Goal: Task Accomplishment & Management: Complete application form

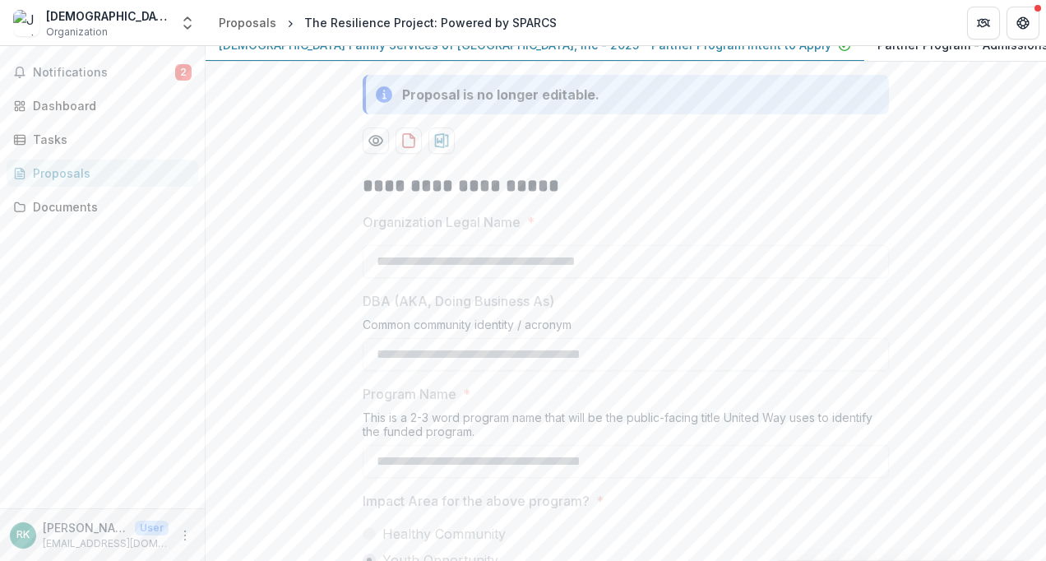
scroll to position [247, 0]
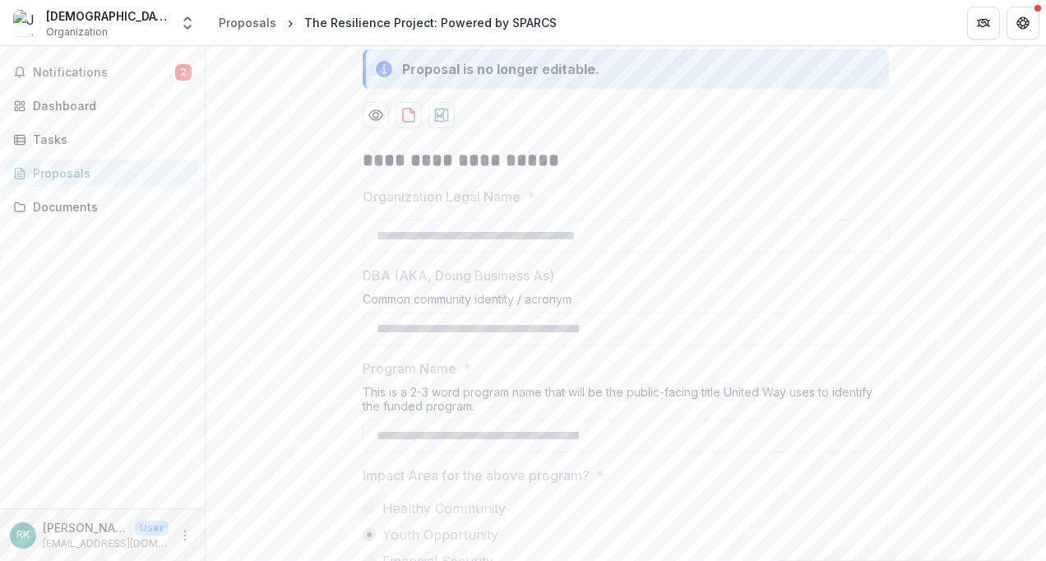
click at [877, 28] on p "Partner Program - Admissions Application" at bounding box center [996, 19] width 239 height 17
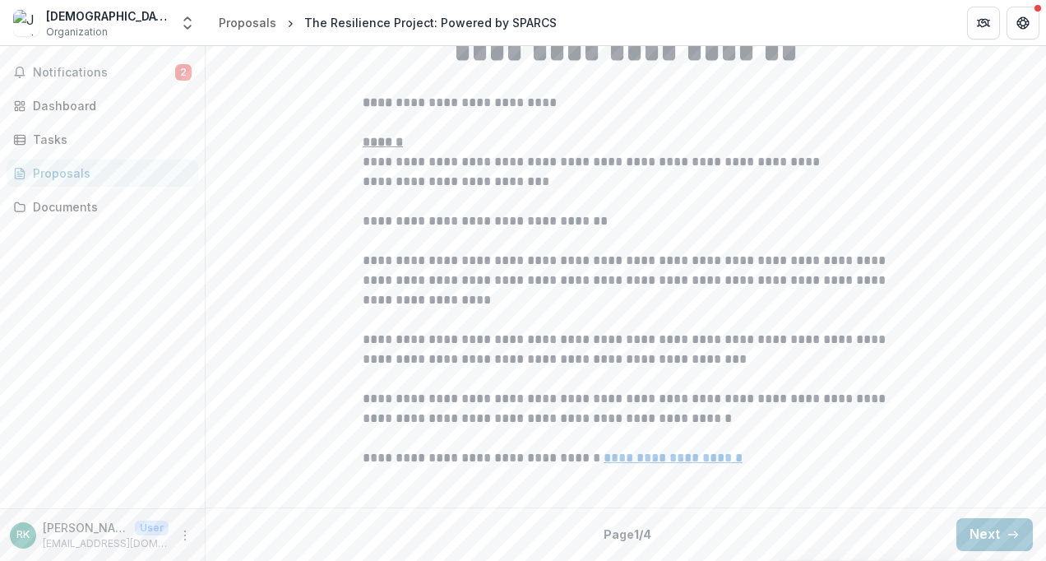
scroll to position [502, 0]
click at [984, 531] on button "Next" at bounding box center [994, 534] width 76 height 33
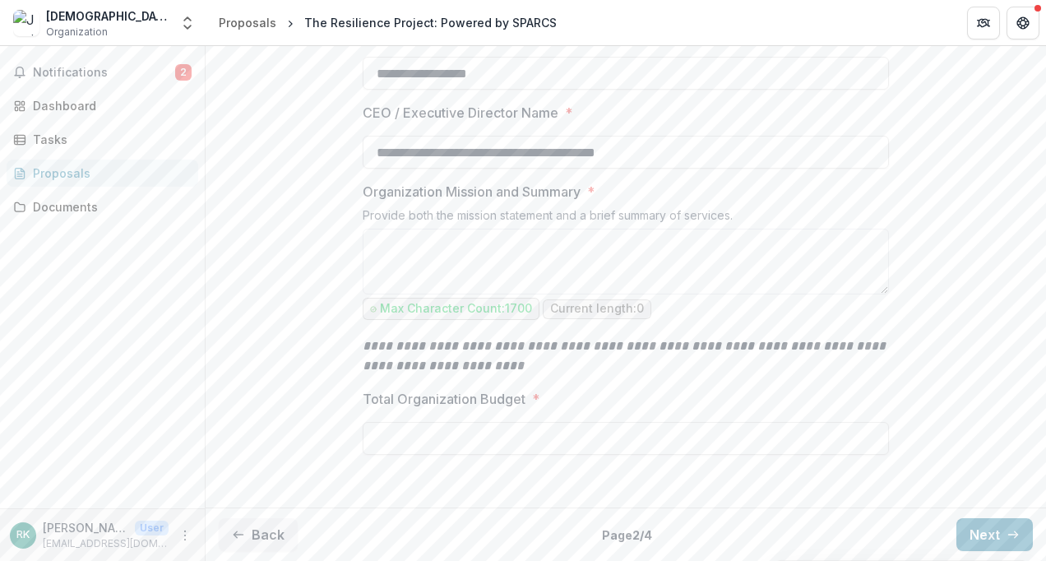
scroll to position [600, 0]
click at [974, 530] on button "Next" at bounding box center [994, 534] width 76 height 33
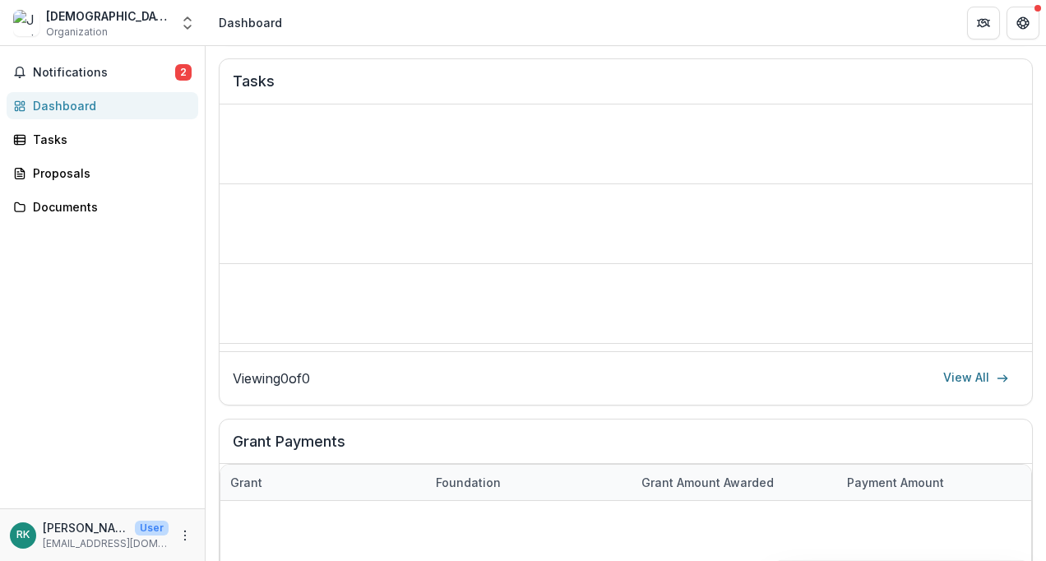
scroll to position [559, 0]
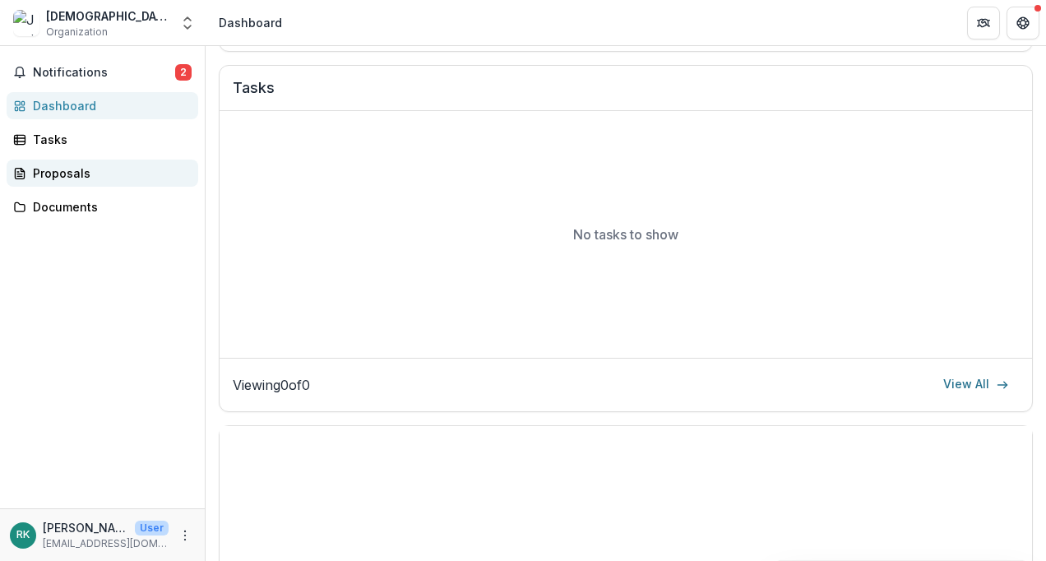
click at [58, 169] on div "Proposals" at bounding box center [109, 172] width 152 height 17
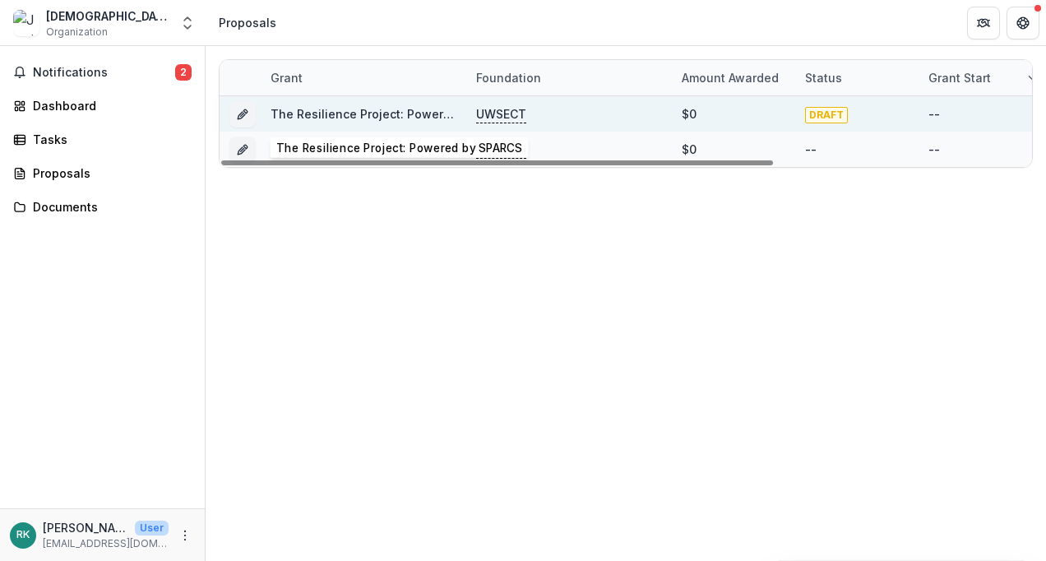
click at [405, 107] on link "The Resilience Project: Powered by SPARCS" at bounding box center [397, 114] width 252 height 14
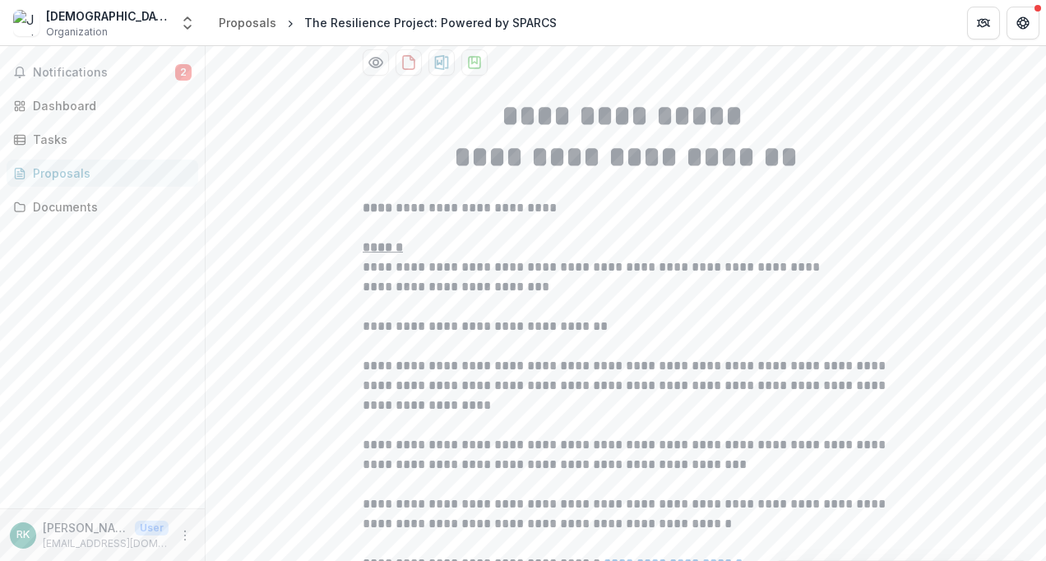
scroll to position [502, 0]
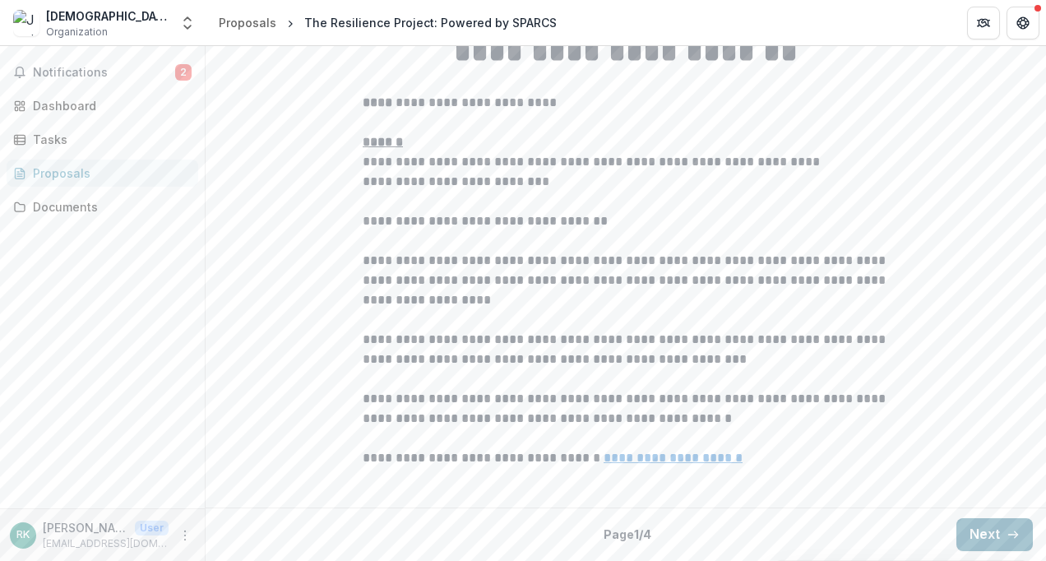
click at [972, 535] on button "Next" at bounding box center [994, 534] width 76 height 33
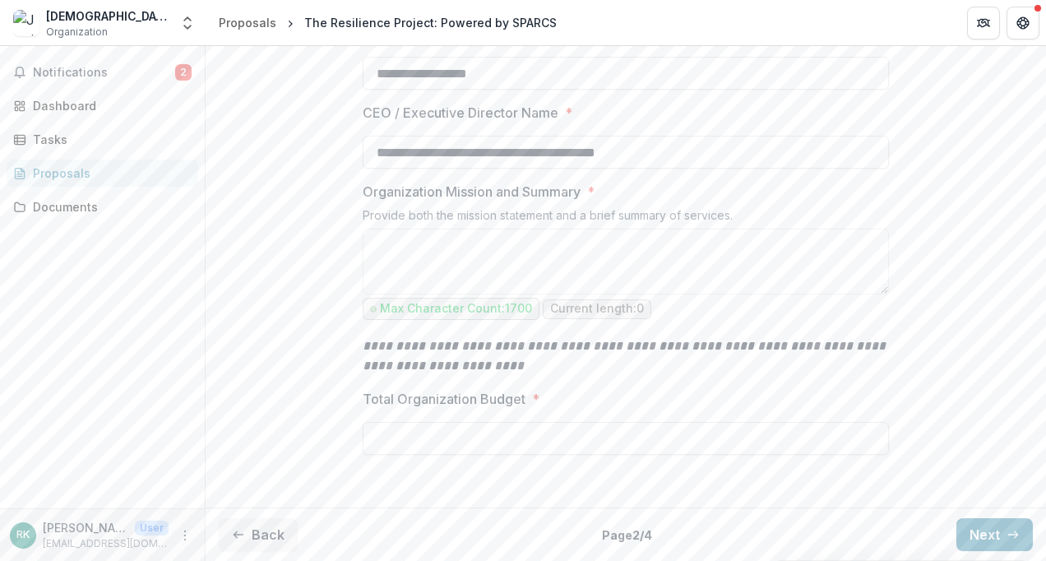
scroll to position [600, 0]
click at [984, 535] on button "Next" at bounding box center [994, 534] width 76 height 33
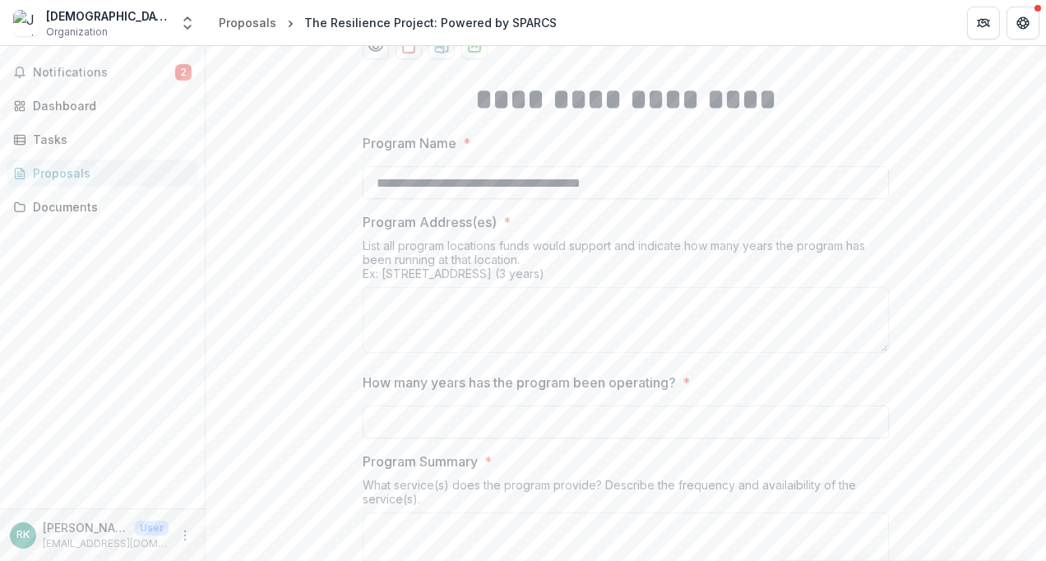
scroll to position [436, 0]
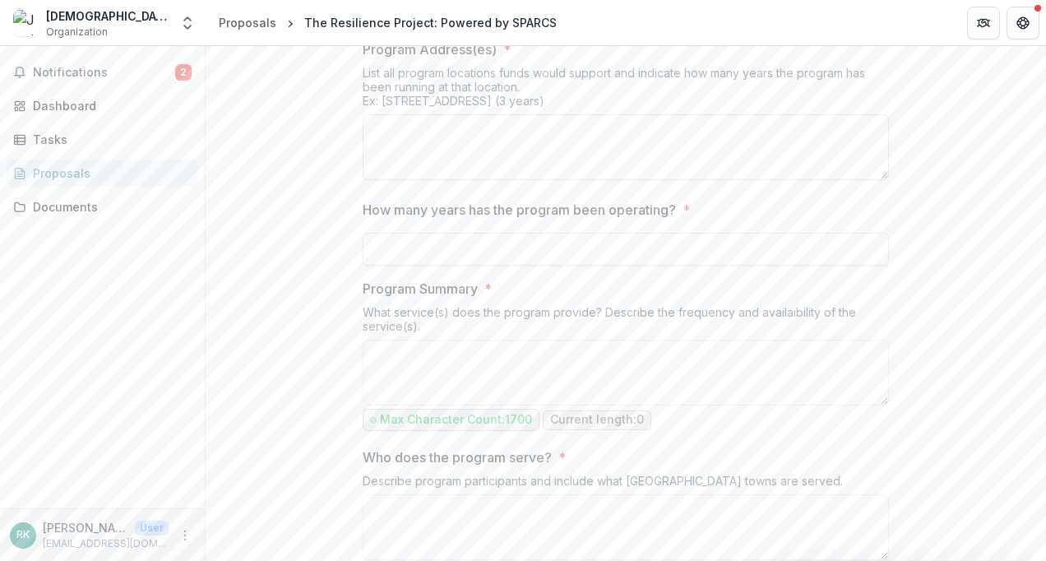
click at [451, 180] on textarea "Program Address(es) *" at bounding box center [626, 147] width 526 height 66
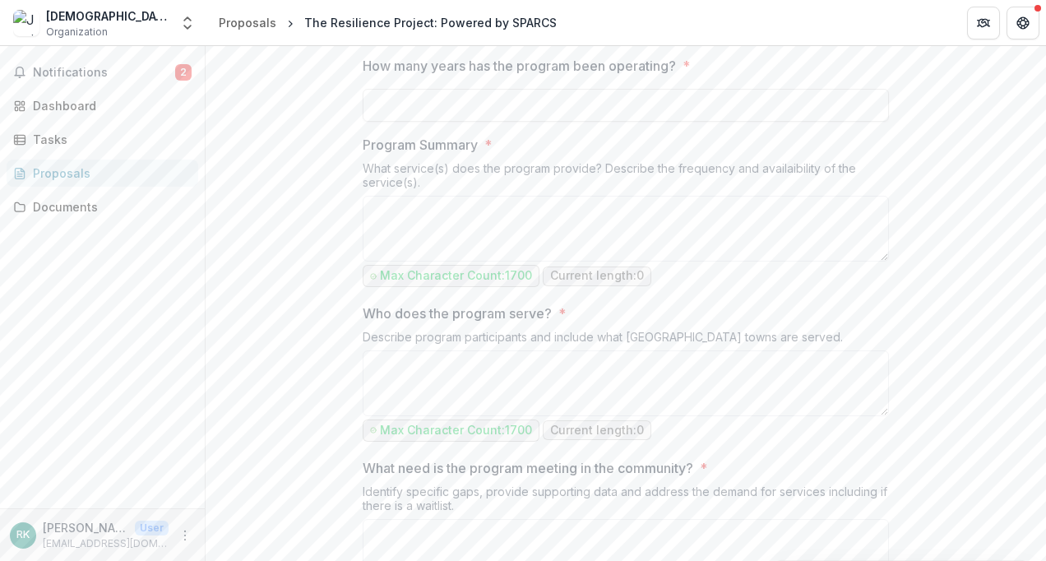
scroll to position [600, 0]
type textarea "*"
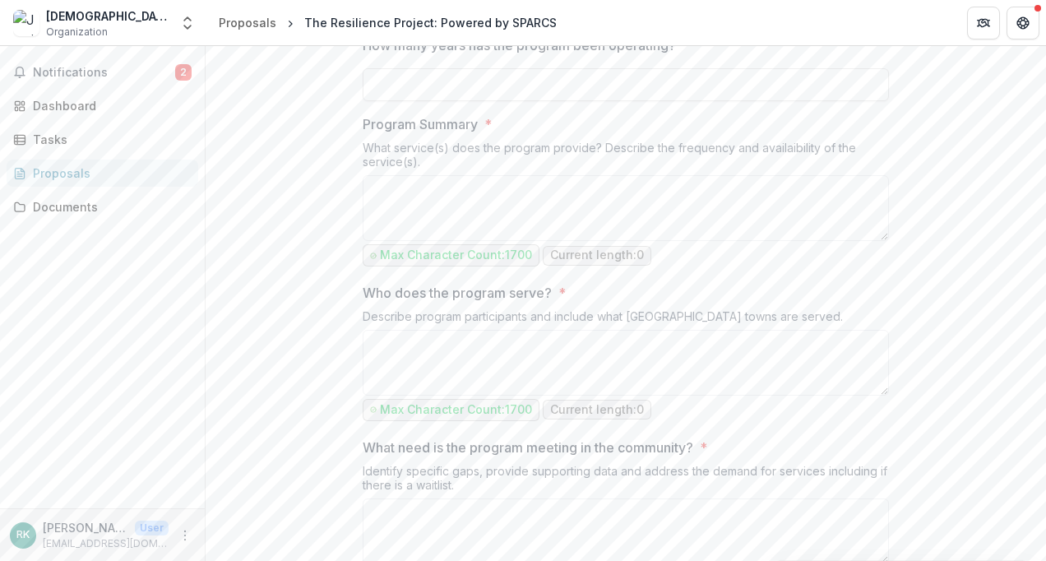
type textarea "*"
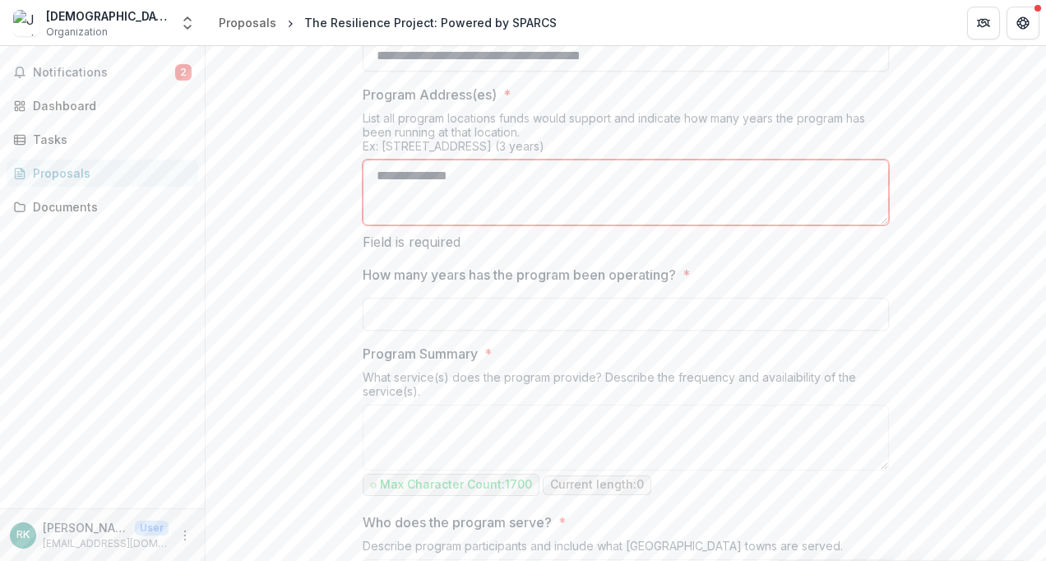
scroll to position [354, 0]
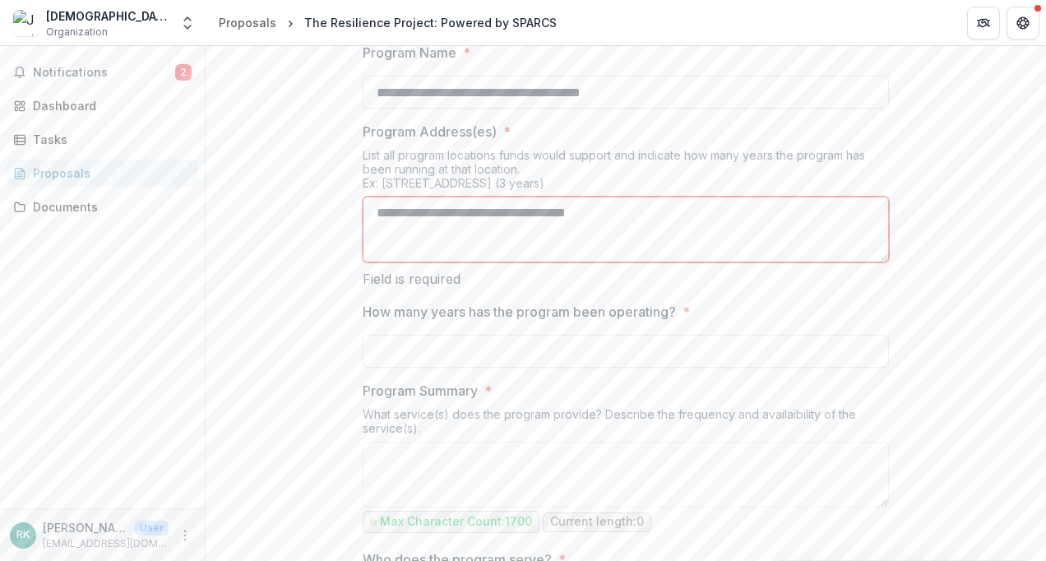
click at [367, 262] on textarea "**********" at bounding box center [626, 230] width 526 height 66
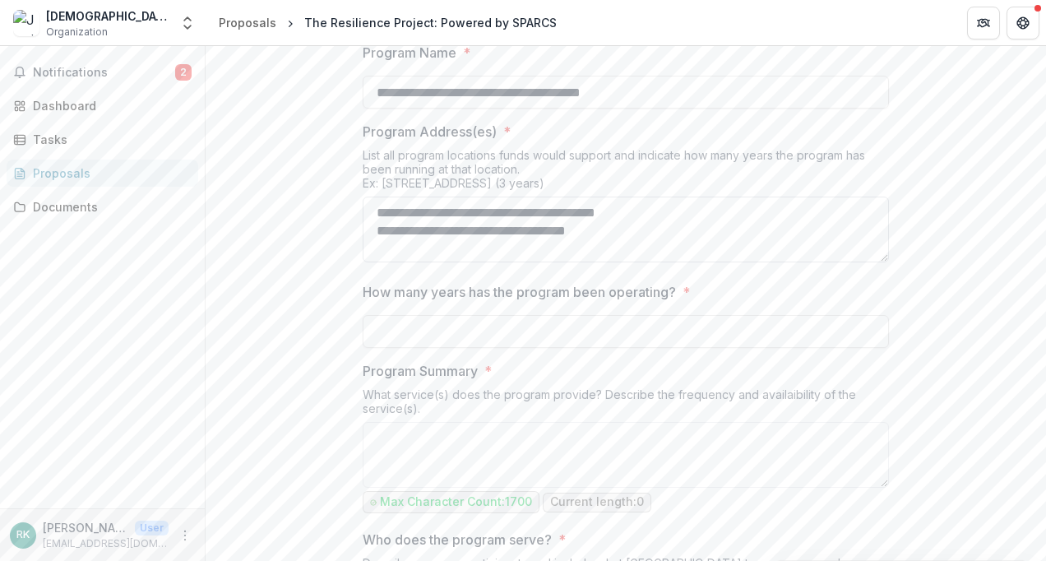
drag, startPoint x: 678, startPoint y: 386, endPoint x: 687, endPoint y: 390, distance: 9.2
click at [680, 262] on textarea "**********" at bounding box center [626, 230] width 526 height 66
click at [697, 262] on textarea "**********" at bounding box center [626, 230] width 526 height 66
drag, startPoint x: 687, startPoint y: 380, endPoint x: 683, endPoint y: 402, distance: 22.6
click at [683, 262] on textarea "**********" at bounding box center [626, 230] width 526 height 66
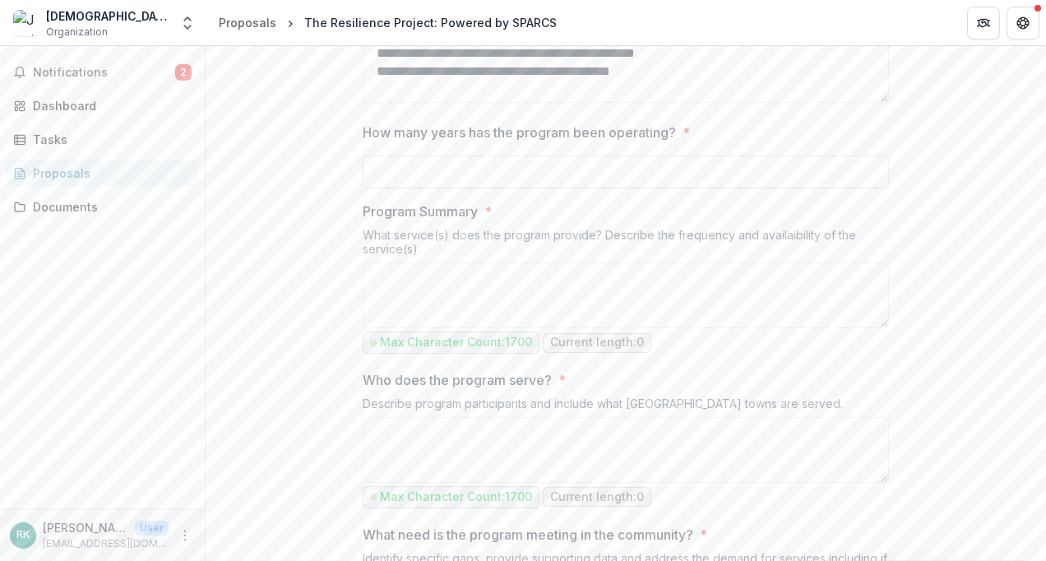
scroll to position [518, 0]
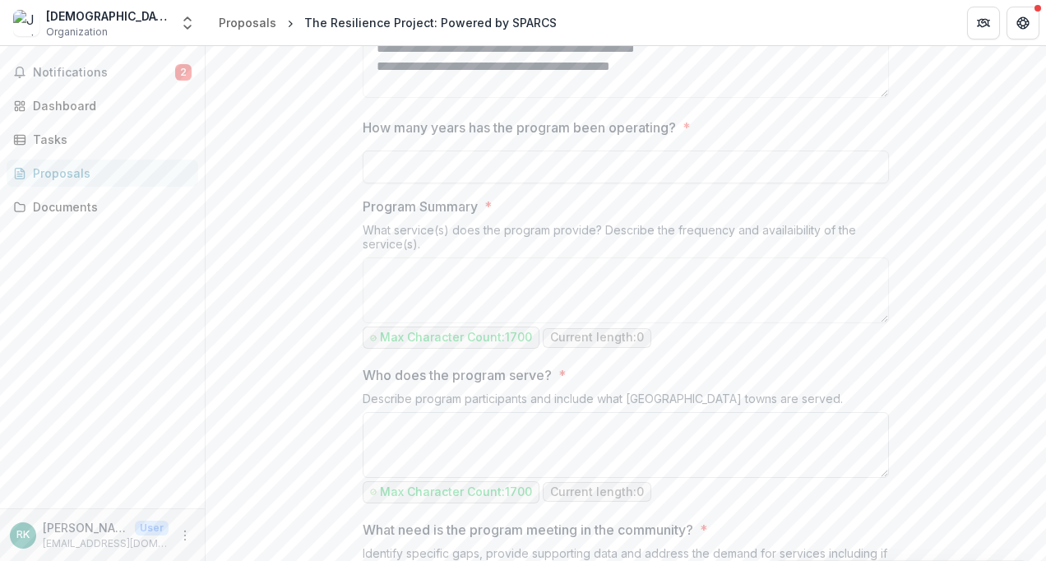
type textarea "**********"
click at [502, 183] on input "How many years has the program been operating? *" at bounding box center [626, 166] width 526 height 33
paste input "**********"
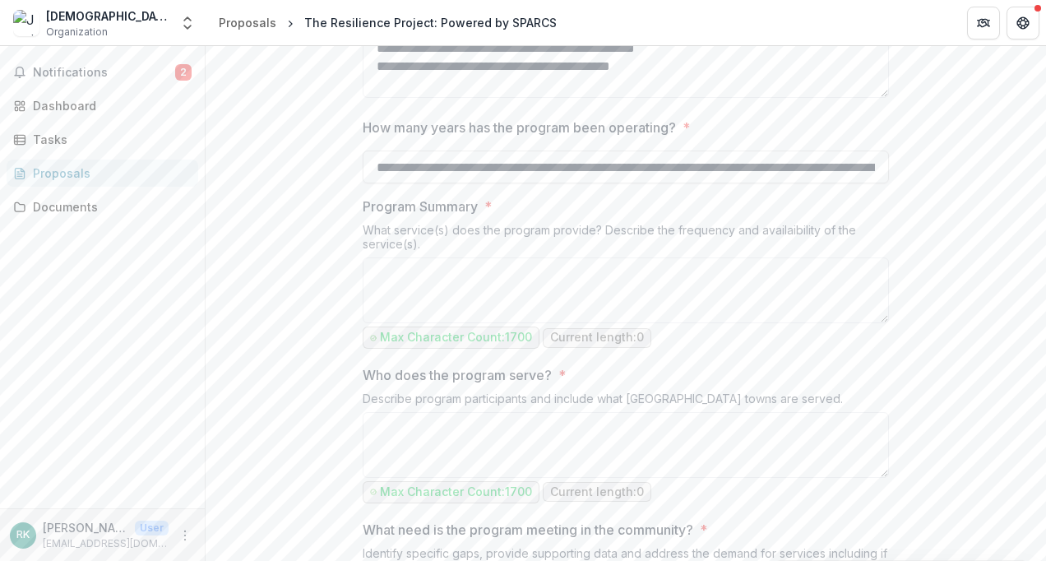
scroll to position [0, 1536]
click at [431, 183] on input "**********" at bounding box center [626, 166] width 526 height 33
type input "**********"
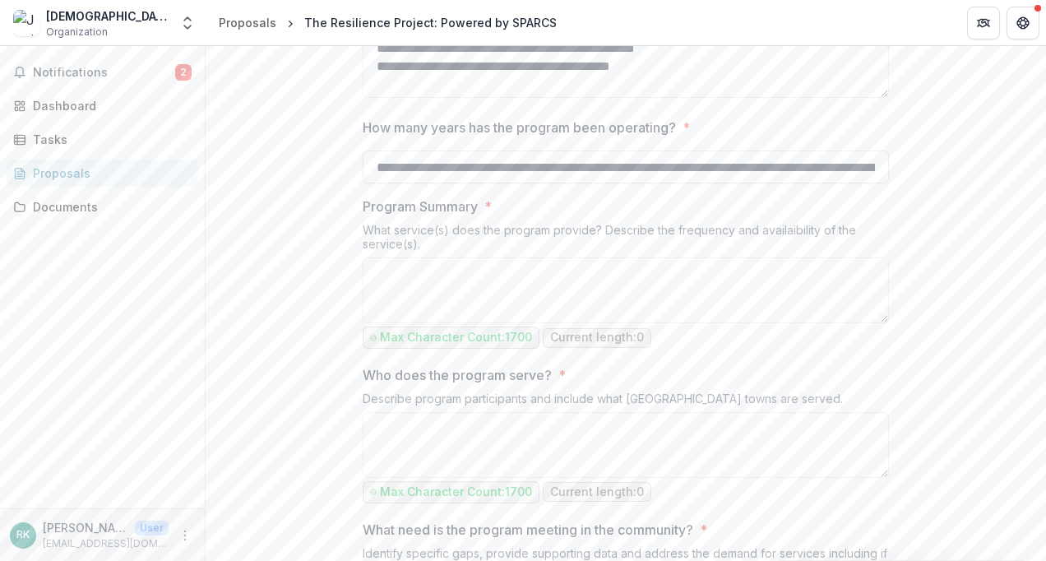
drag, startPoint x: 365, startPoint y: 378, endPoint x: 816, endPoint y: 387, distance: 450.8
click at [816, 257] on div "What service(s) does the program provide? Describe the frequency and availaibil…" at bounding box center [626, 240] width 526 height 35
drag, startPoint x: 816, startPoint y: 387, endPoint x: 706, endPoint y: 374, distance: 111.0
copy div "What service(s) does the program provide? Describe the frequency and availaibil…"
click at [400, 323] on textarea "Program Summary *" at bounding box center [626, 290] width 526 height 66
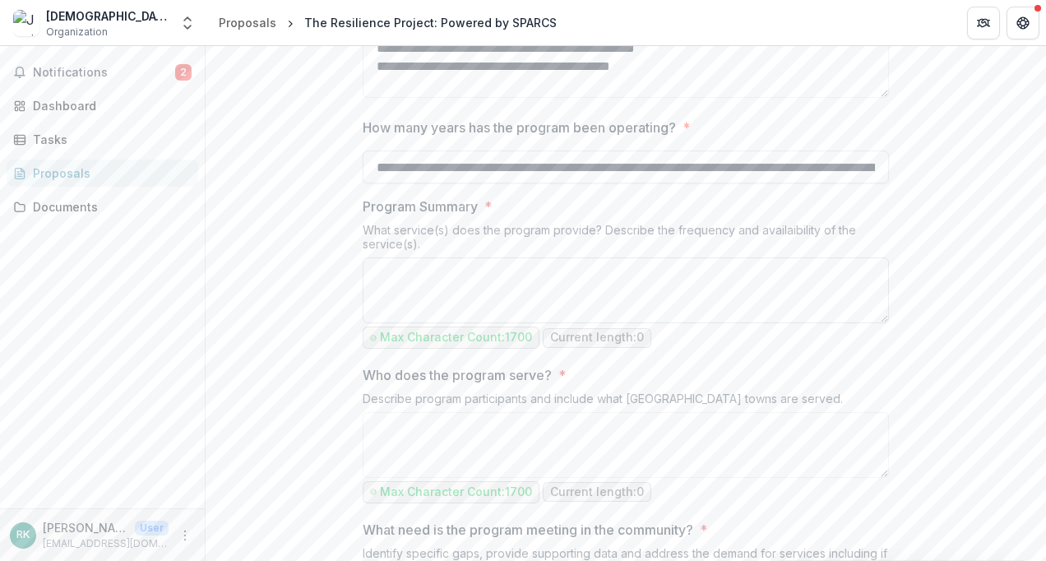
paste textarea "**********"
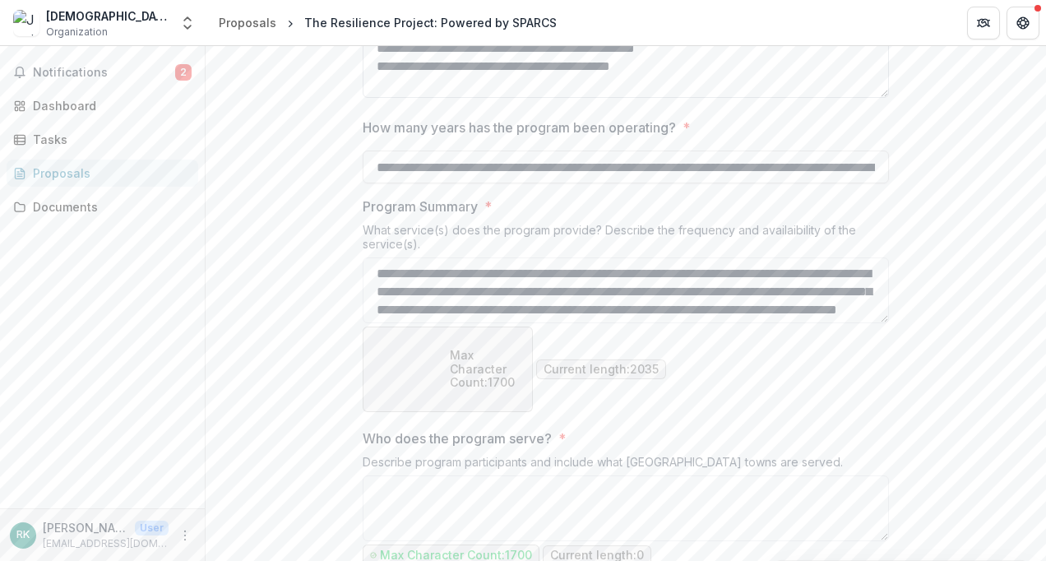
scroll to position [600, 0]
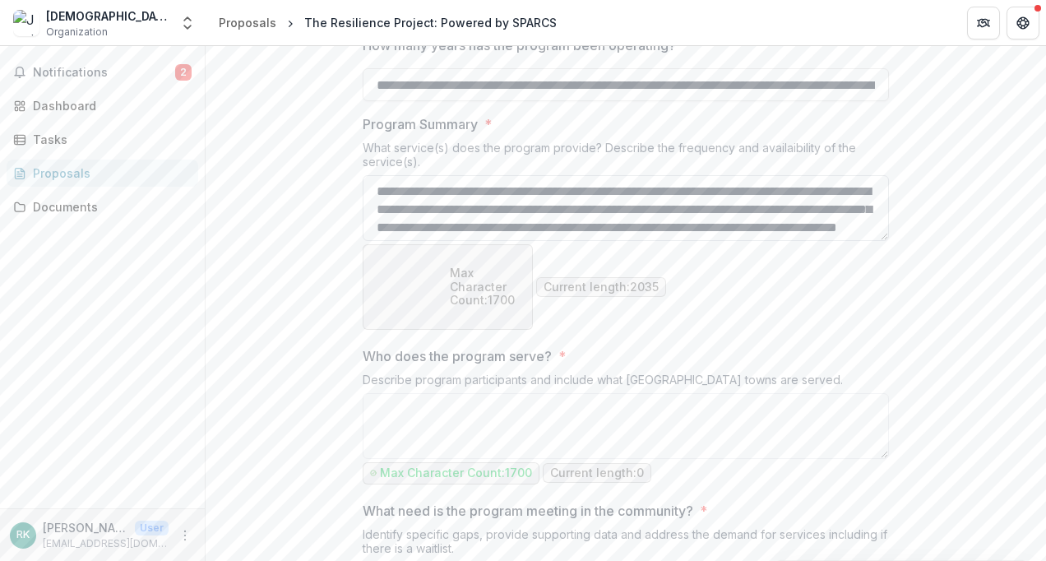
click at [673, 241] on textarea "Program Summary *" at bounding box center [626, 208] width 526 height 66
click at [629, 241] on textarea "Program Summary *" at bounding box center [626, 208] width 526 height 66
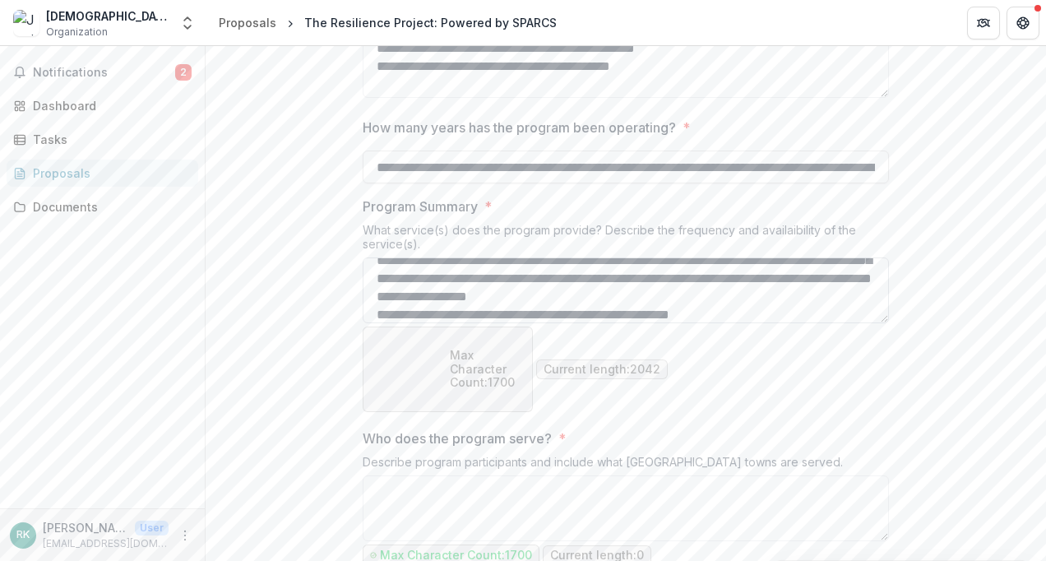
scroll to position [49, 0]
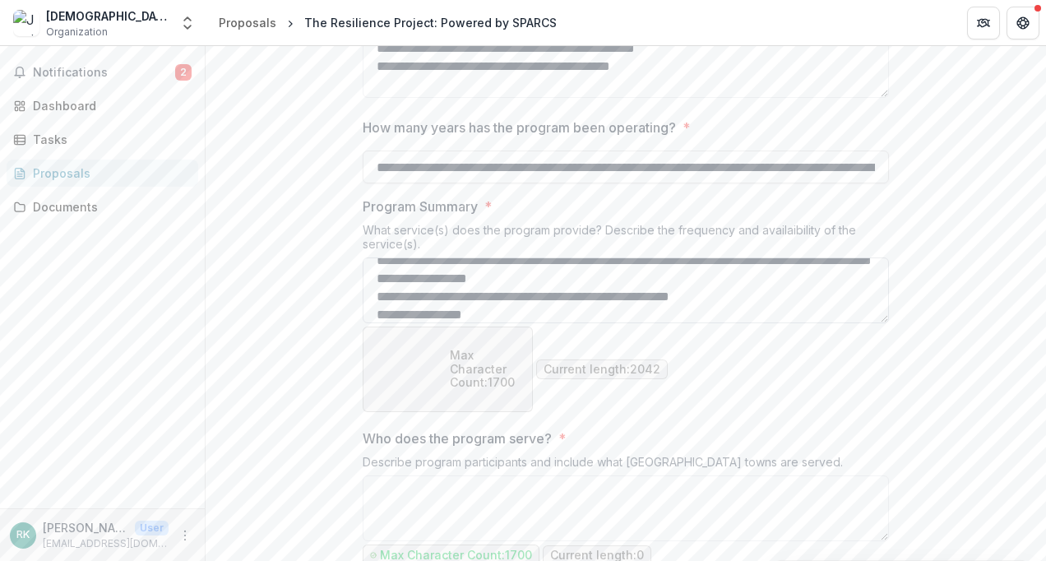
click at [375, 323] on textarea "Program Summary *" at bounding box center [626, 290] width 526 height 66
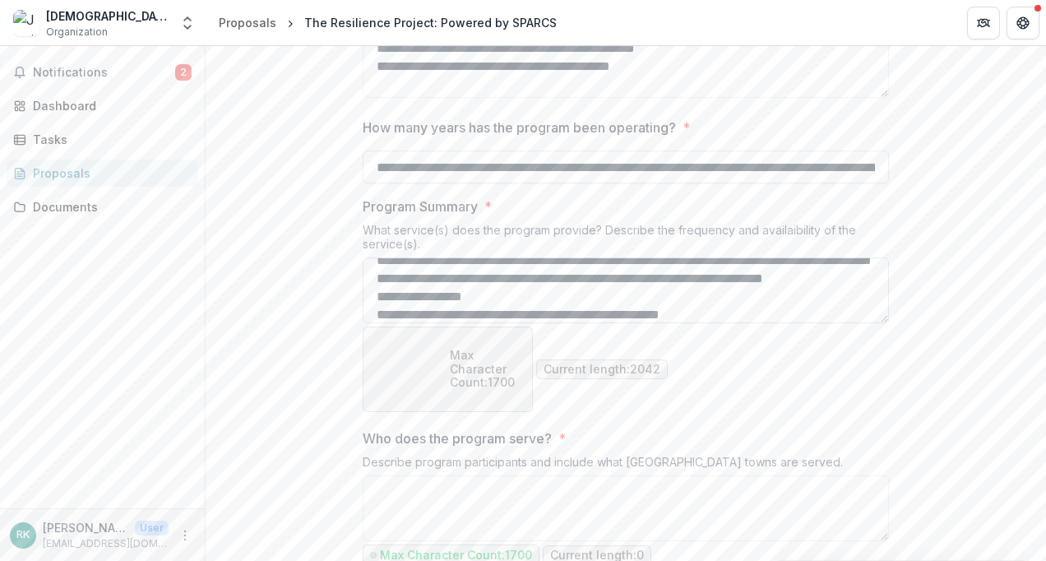
click at [475, 323] on textarea "Program Summary *" at bounding box center [626, 290] width 526 height 66
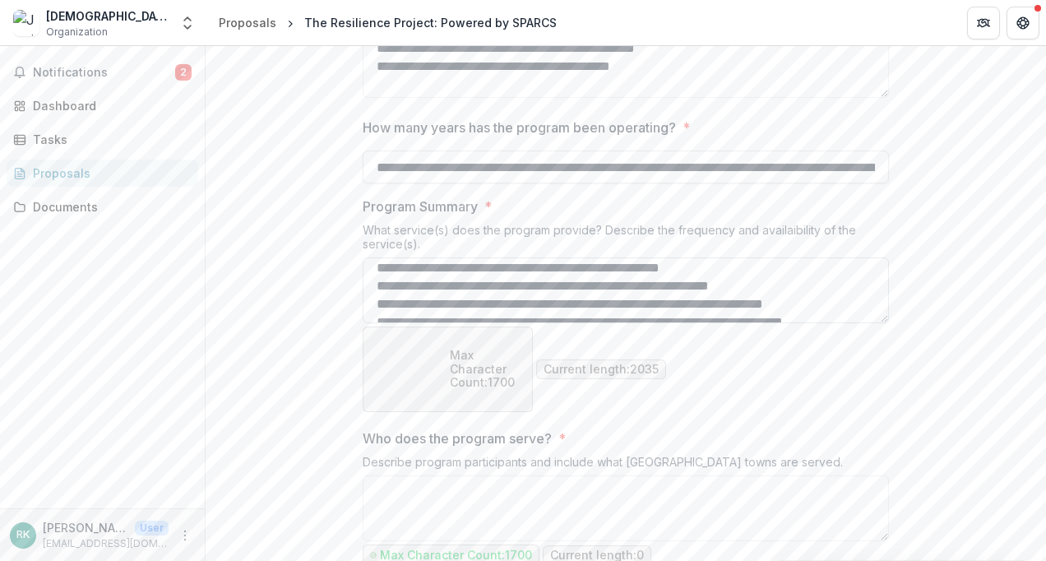
scroll to position [132, 0]
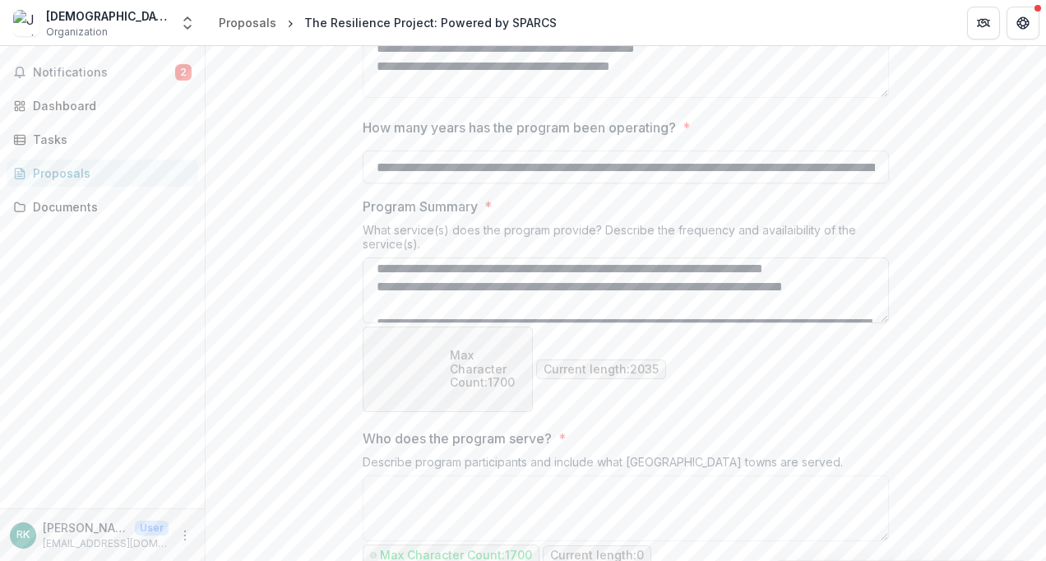
click at [400, 323] on textarea "Program Summary *" at bounding box center [626, 290] width 526 height 66
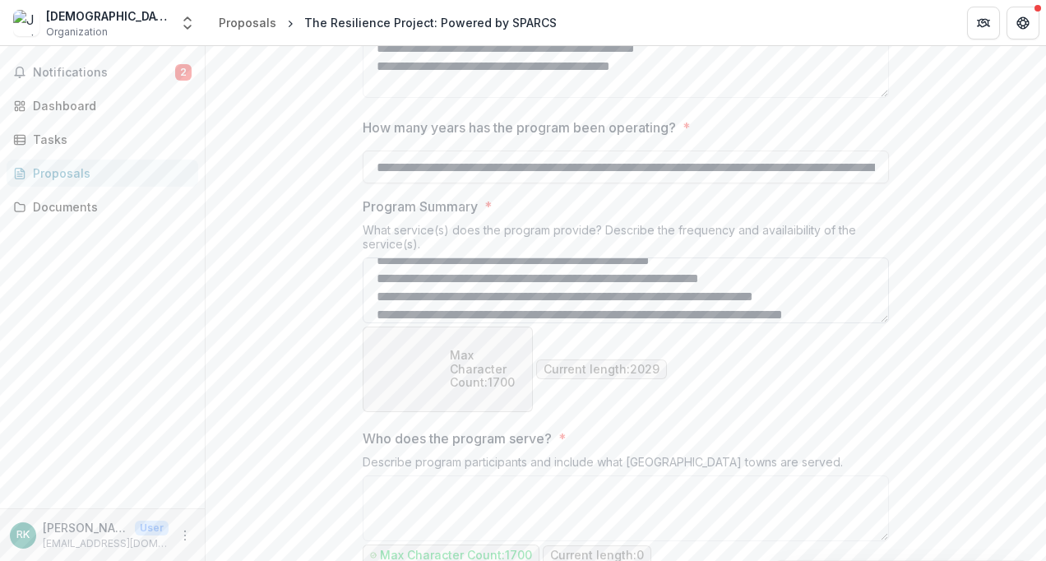
scroll to position [122, 0]
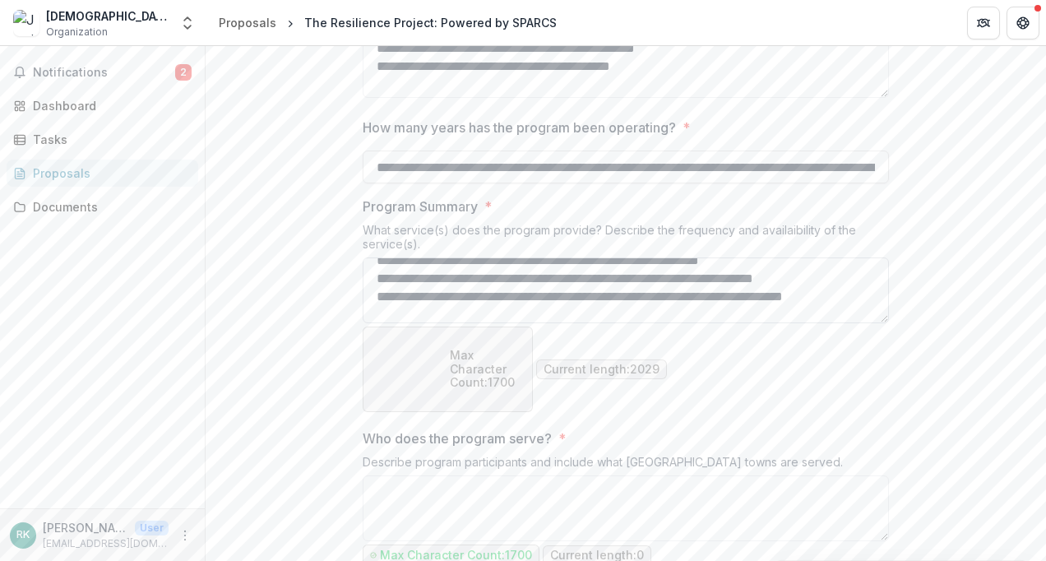
drag, startPoint x: 803, startPoint y: 422, endPoint x: 619, endPoint y: 429, distance: 184.4
click at [619, 323] on textarea "Program Summary *" at bounding box center [626, 290] width 526 height 66
click at [375, 323] on textarea "Program Summary *" at bounding box center [626, 290] width 526 height 66
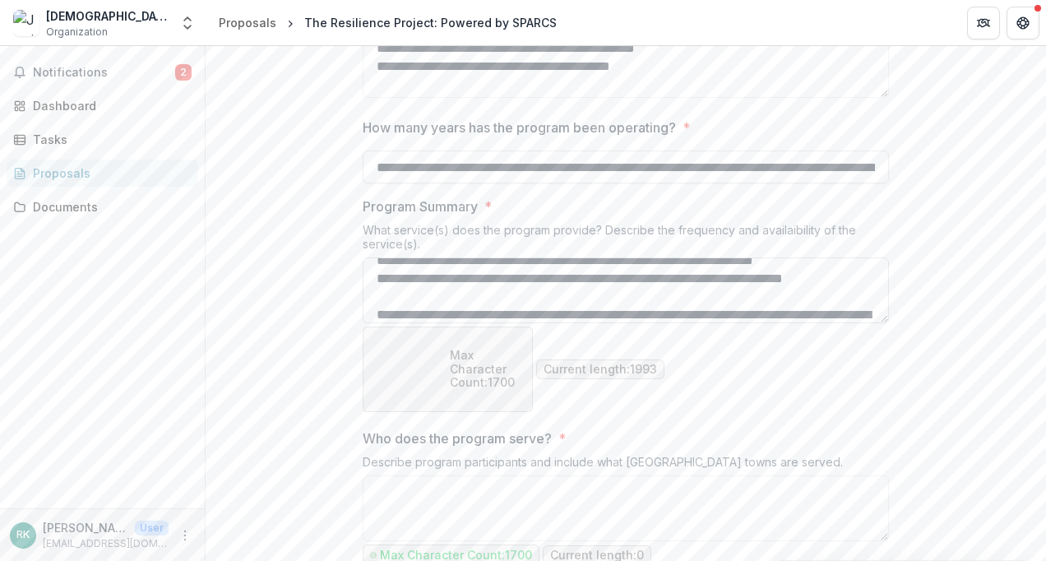
scroll to position [158, 0]
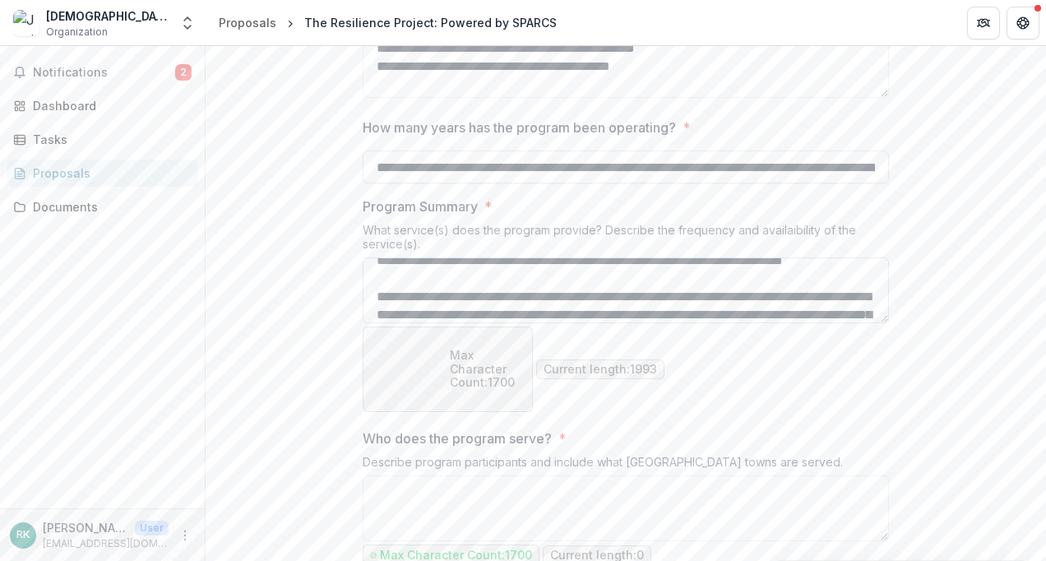
click at [403, 323] on textarea "Program Summary *" at bounding box center [626, 290] width 526 height 66
click at [498, 323] on textarea "Program Summary *" at bounding box center [626, 290] width 526 height 66
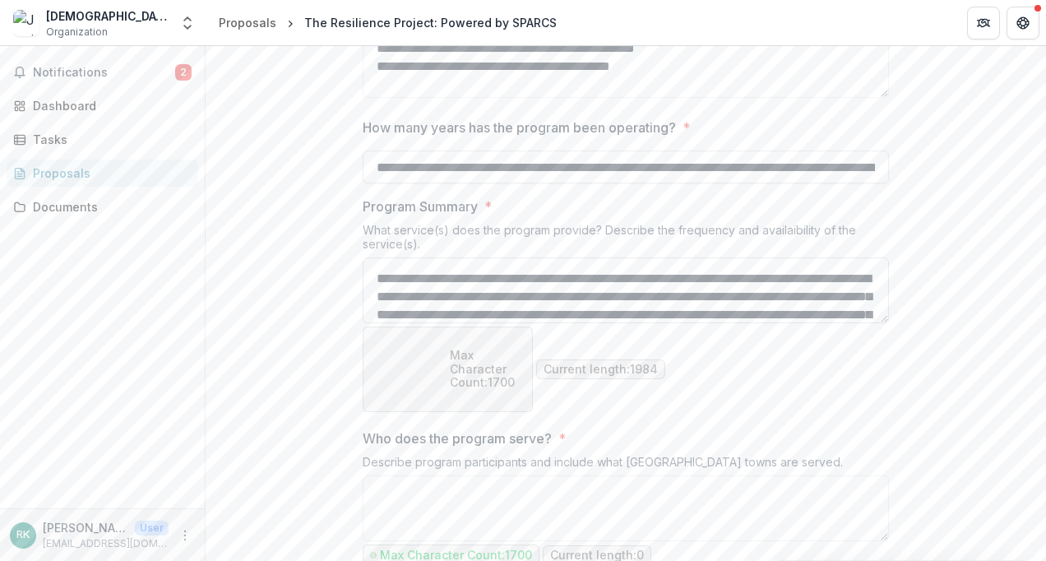
scroll to position [194, 0]
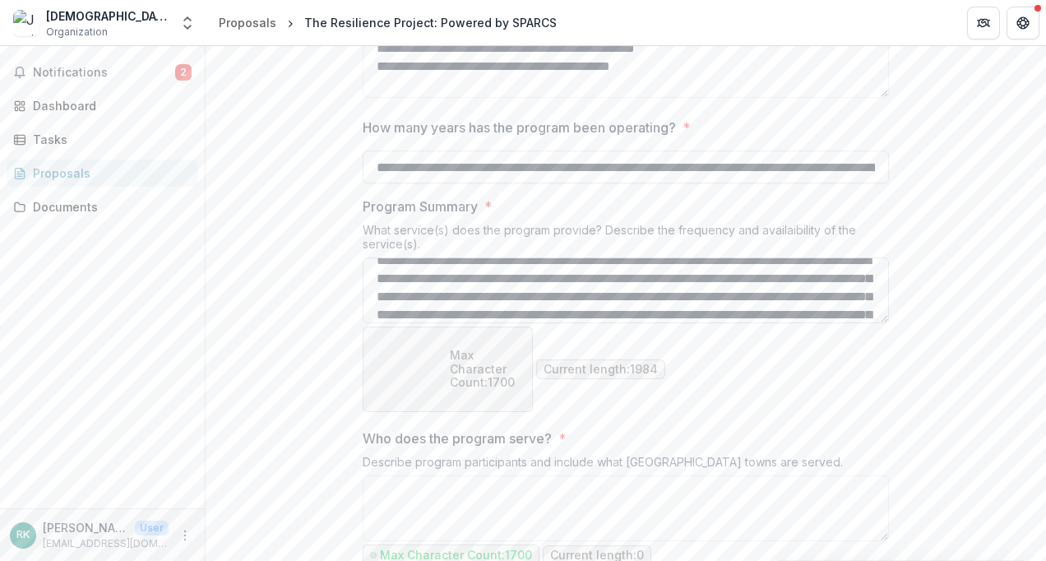
click at [829, 323] on textarea "Program Summary *" at bounding box center [626, 290] width 526 height 66
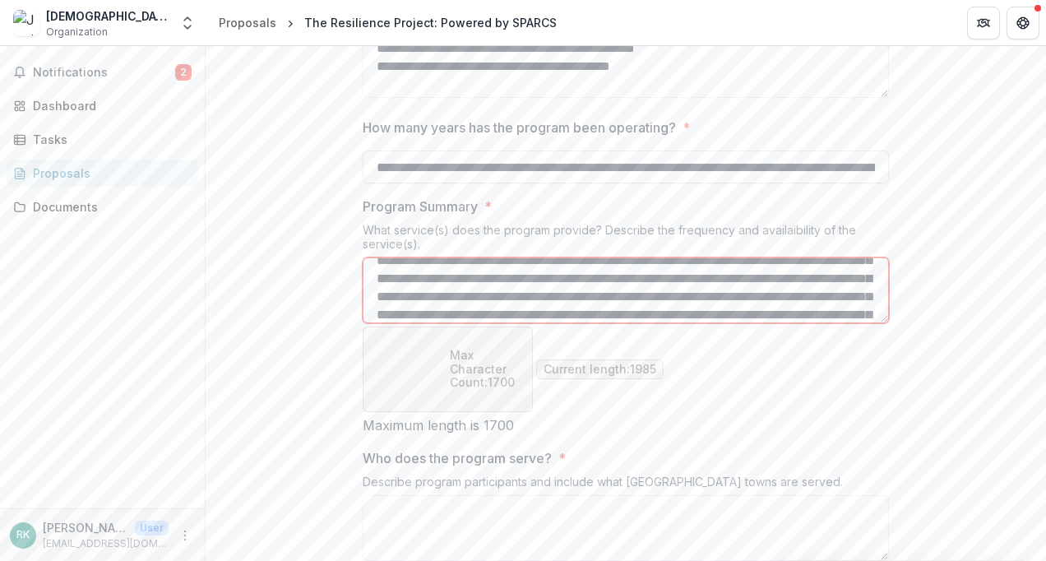
scroll to position [230, 0]
click at [569, 323] on textarea "Program Summary *" at bounding box center [626, 290] width 526 height 66
click at [762, 323] on textarea "Program Summary *" at bounding box center [626, 290] width 526 height 66
click at [601, 323] on textarea "Program Summary *" at bounding box center [626, 290] width 526 height 66
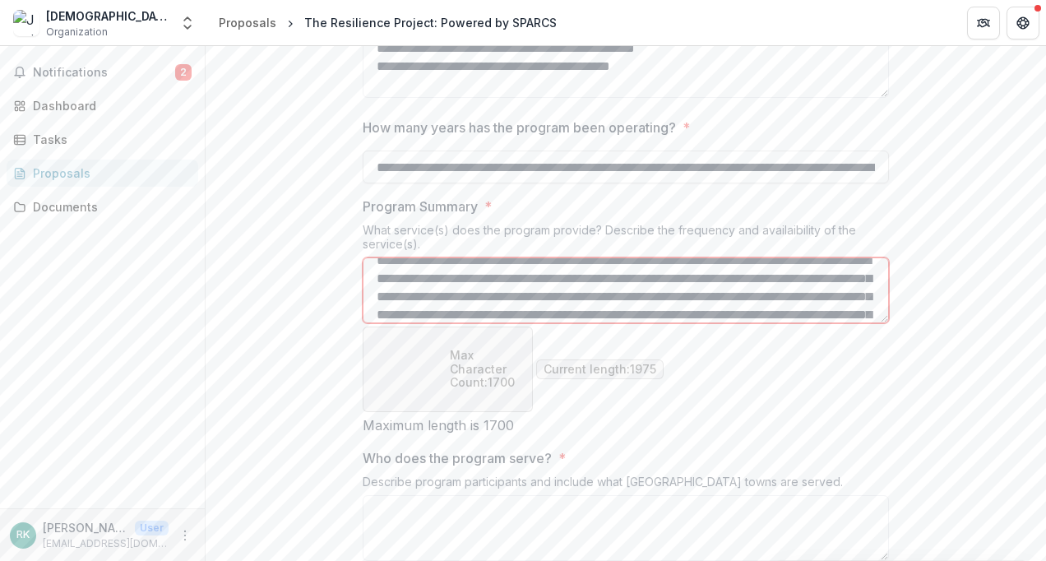
scroll to position [339, 0]
drag, startPoint x: 578, startPoint y: 441, endPoint x: 372, endPoint y: 446, distance: 206.5
click at [372, 323] on textarea "Program Summary *" at bounding box center [626, 290] width 526 height 66
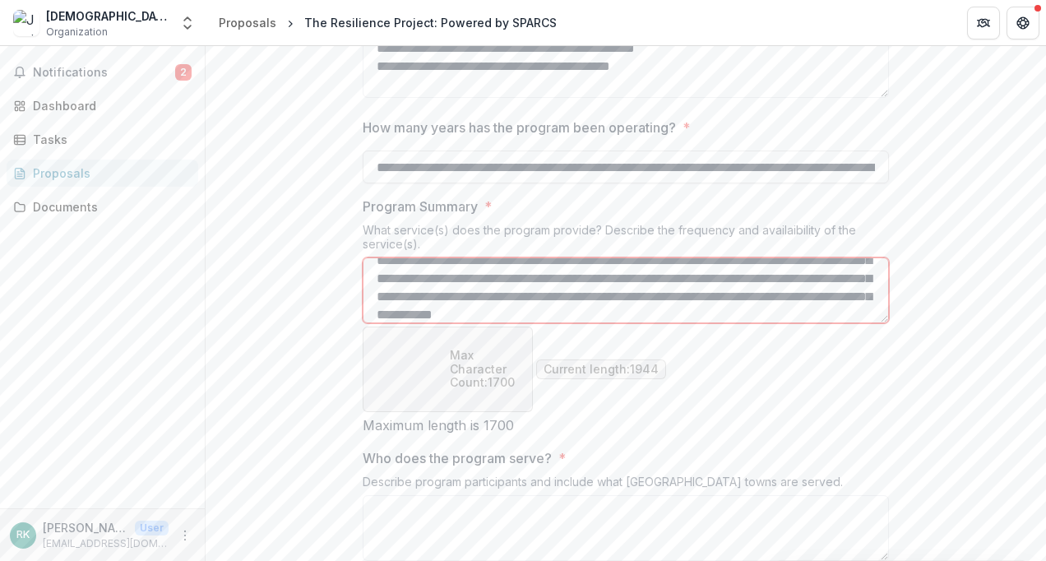
scroll to position [375, 0]
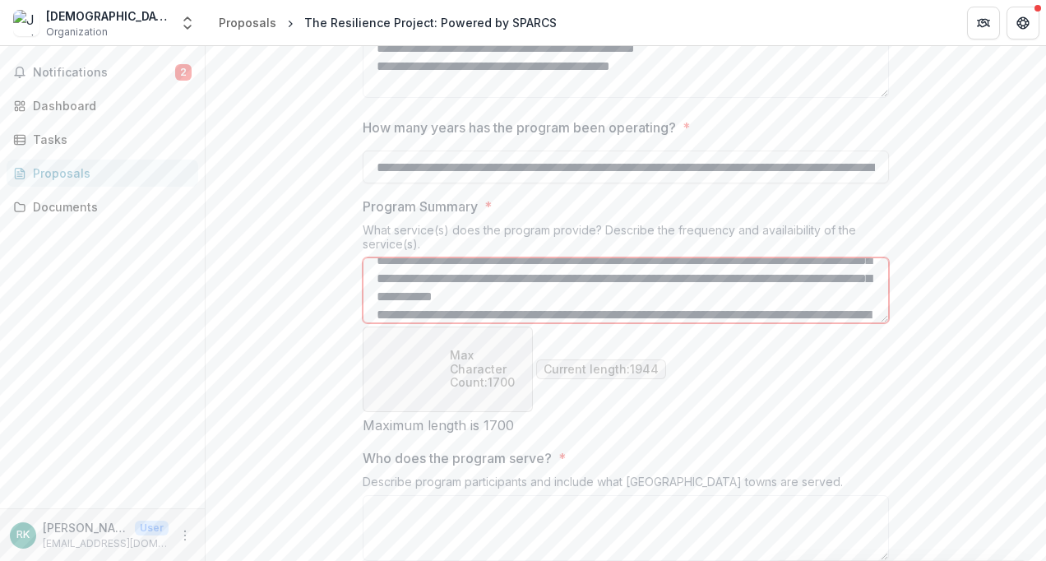
click at [766, 323] on textarea "Program Summary *" at bounding box center [626, 290] width 526 height 66
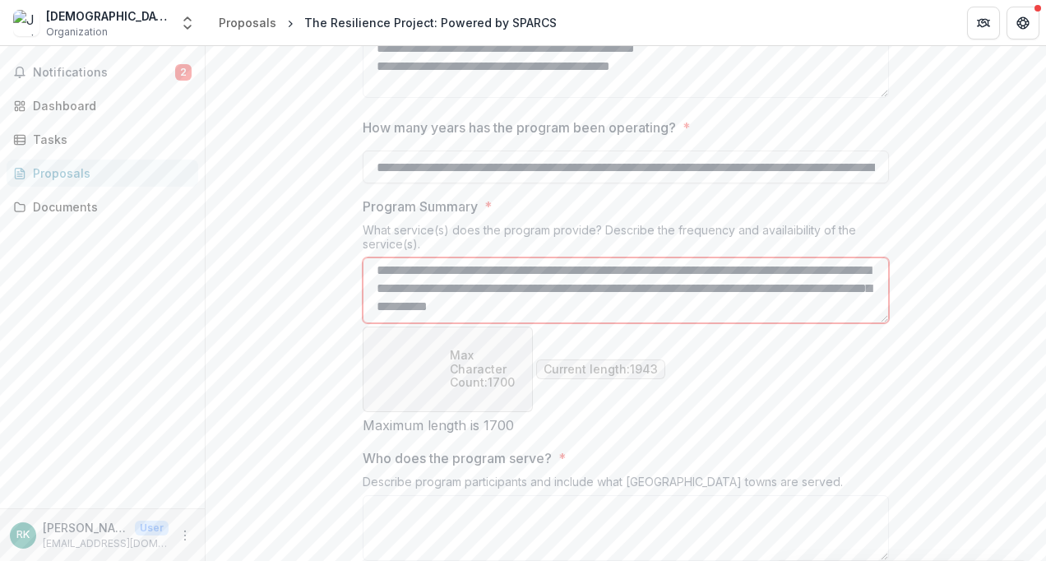
scroll to position [465, 0]
click at [396, 323] on textarea "Program Summary *" at bounding box center [626, 290] width 526 height 66
type textarea "**********"
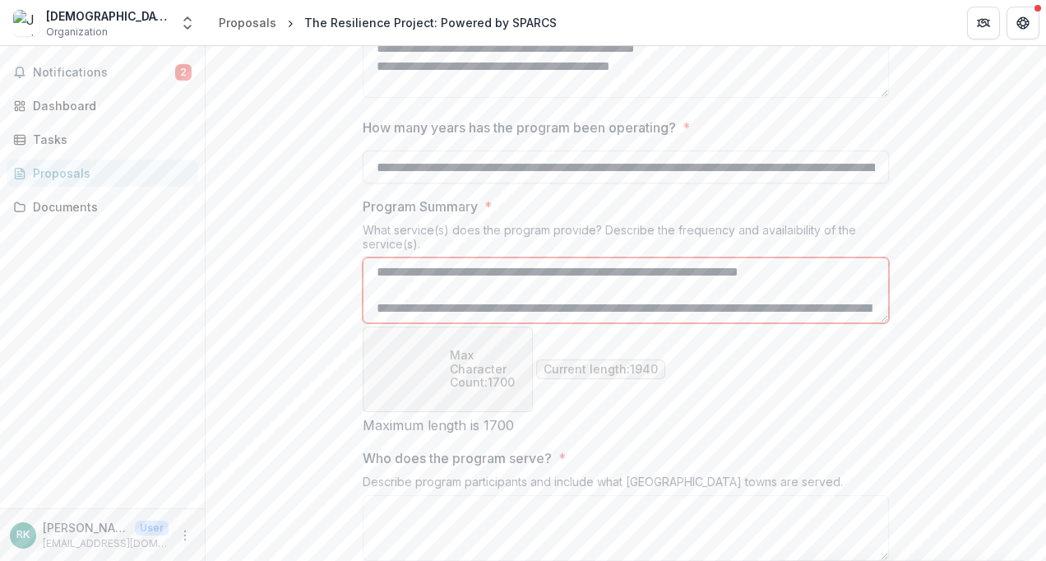
scroll to position [0, 0]
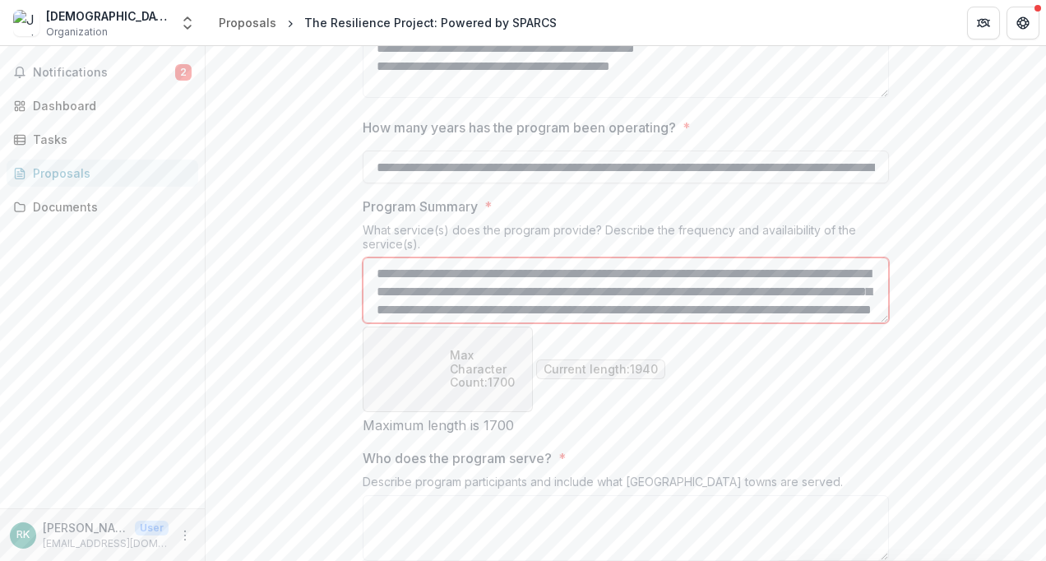
drag, startPoint x: 691, startPoint y: 447, endPoint x: 344, endPoint y: 380, distance: 353.4
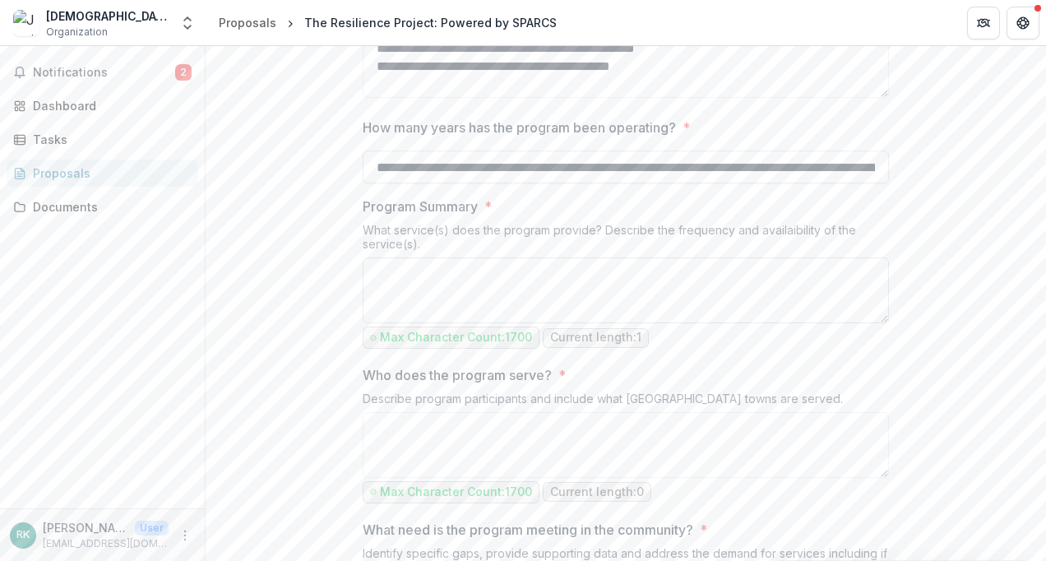
click at [373, 323] on textarea "Program Summary *" at bounding box center [626, 290] width 526 height 66
paste textarea "**********"
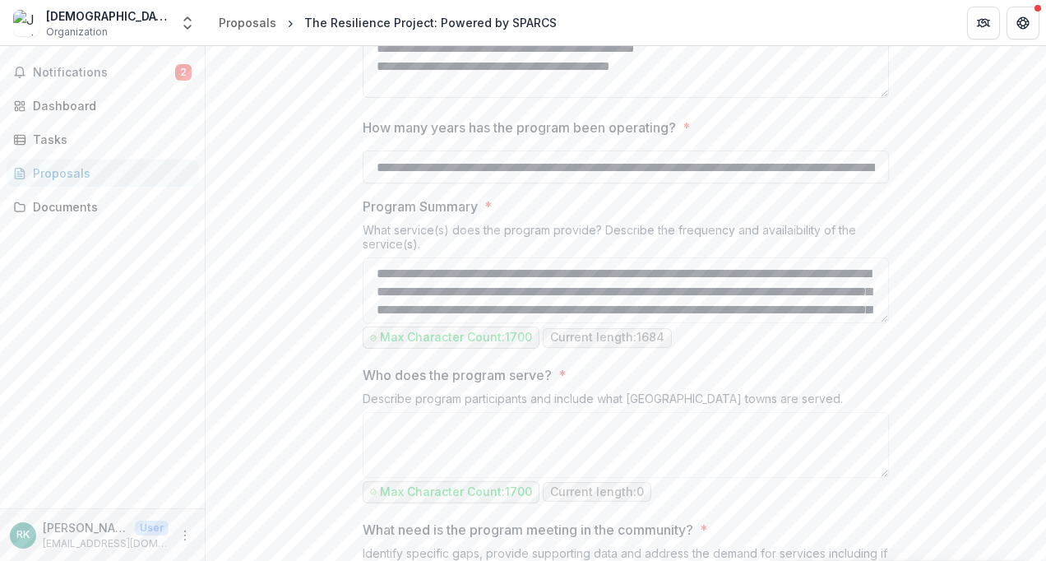
scroll to position [447, 0]
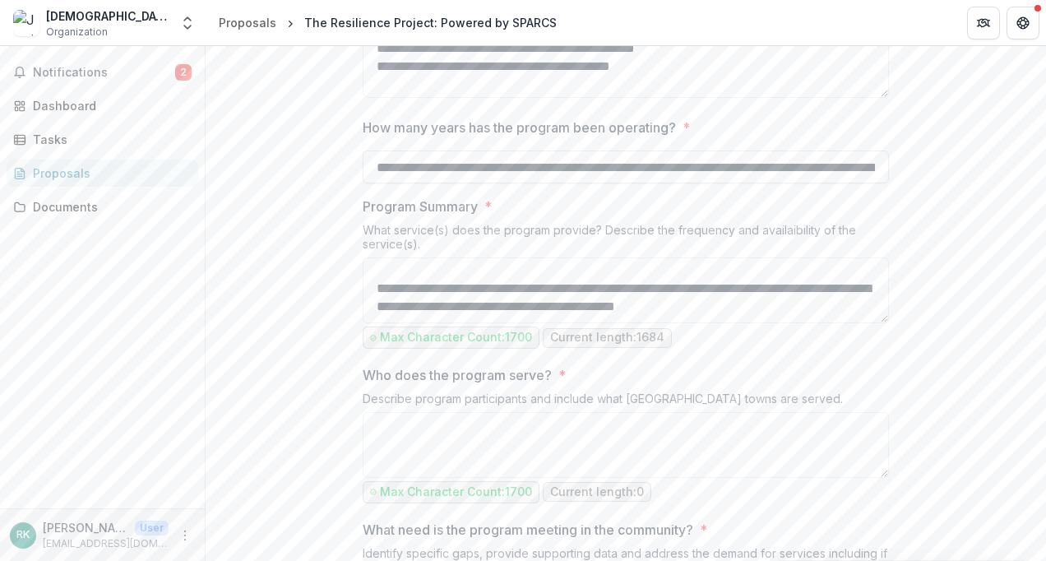
type textarea "**********"
click at [817, 349] on div "Max Character Count: 1700 Current length: 1684" at bounding box center [626, 337] width 526 height 22
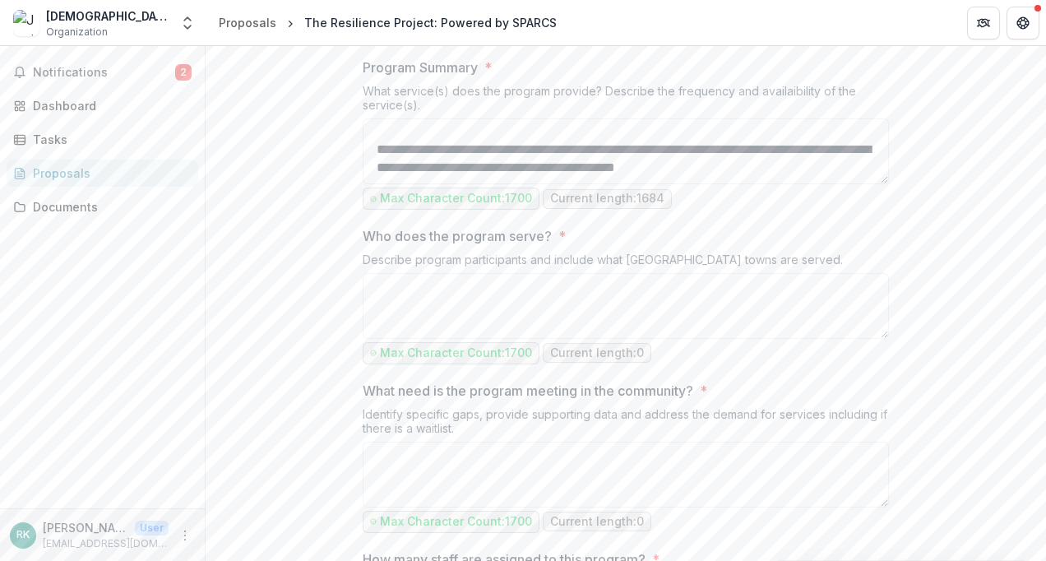
scroll to position [683, 0]
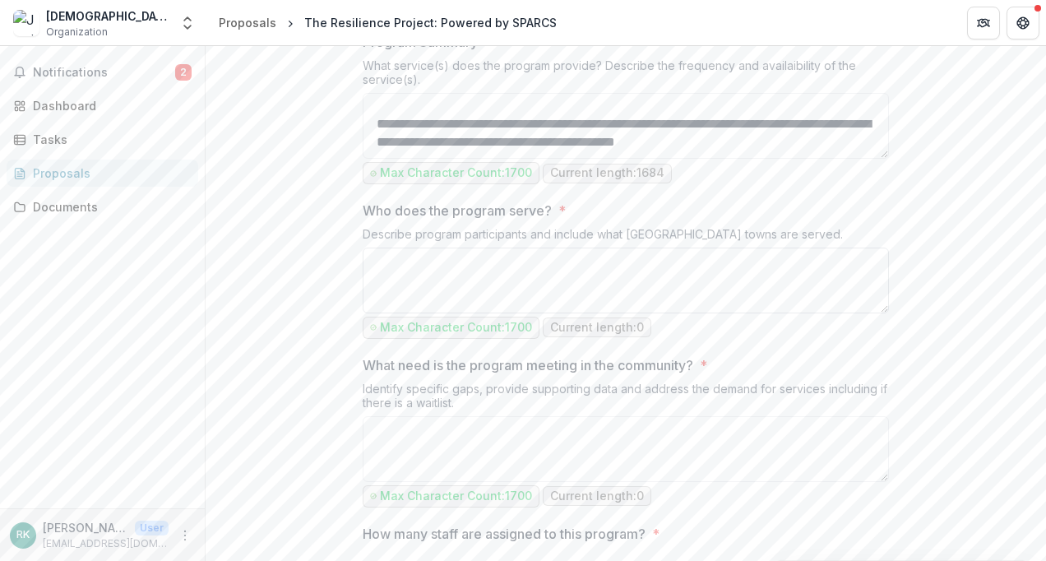
click at [419, 313] on textarea "Who does the program serve? *" at bounding box center [626, 281] width 526 height 66
paste textarea "**********"
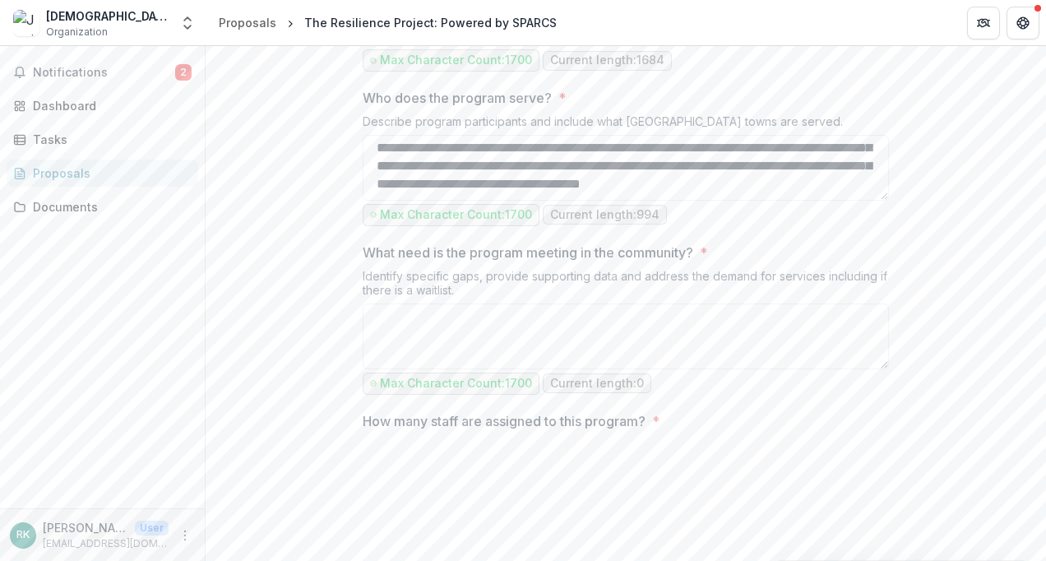
scroll to position [929, 0]
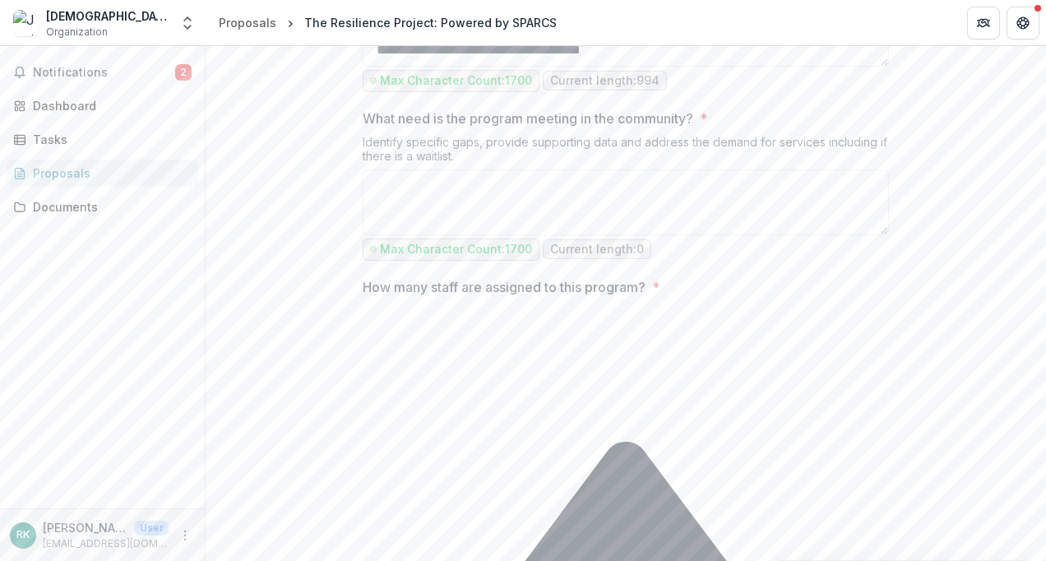
type textarea "**********"
drag, startPoint x: 360, startPoint y: 287, endPoint x: 474, endPoint y: 300, distance: 114.2
click at [474, 169] on div "Identify specific gaps, provide supporting data and address the demand for serv…" at bounding box center [626, 152] width 526 height 35
drag, startPoint x: 474, startPoint y: 300, endPoint x: 436, endPoint y: 303, distance: 37.9
copy div "Identify specific gaps, provide supporting data and address the demand for serv…"
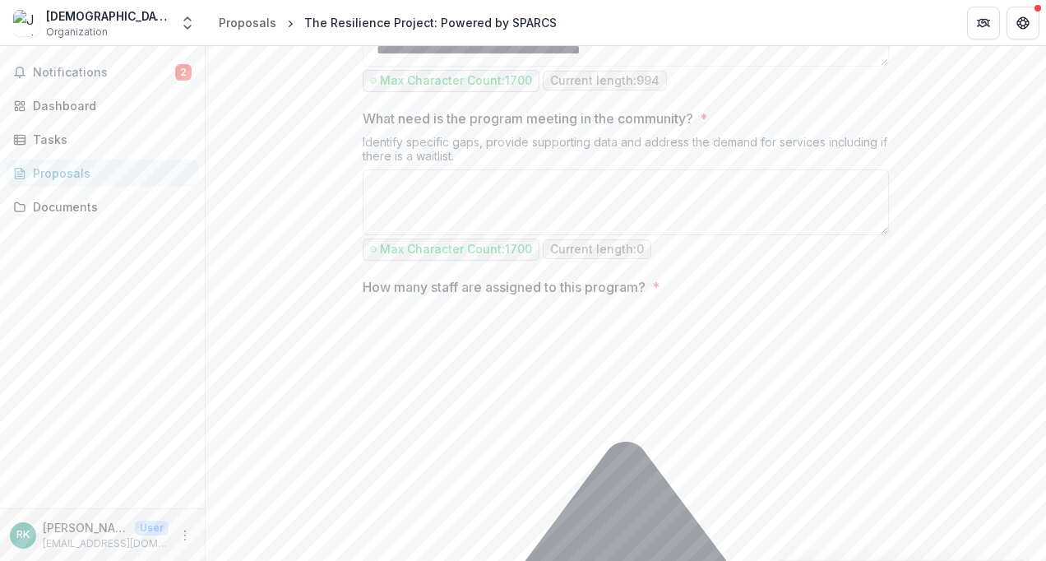
click at [393, 235] on textarea "What need is the program meeting in the community? *" at bounding box center [626, 202] width 526 height 66
paste textarea "**********"
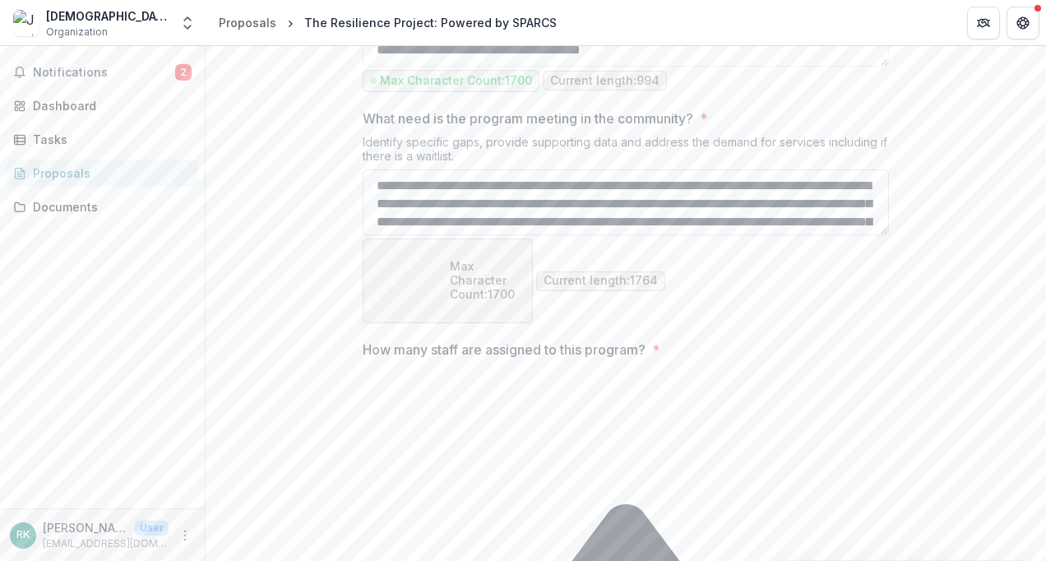
scroll to position [847, 0]
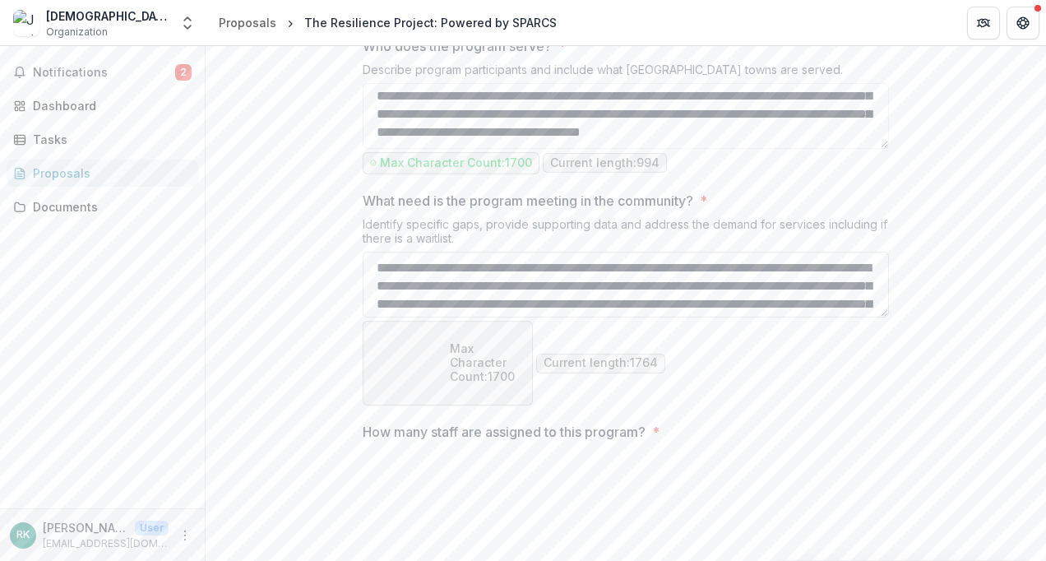
click at [438, 317] on textarea "What need is the program meeting in the community? *" at bounding box center [626, 285] width 526 height 66
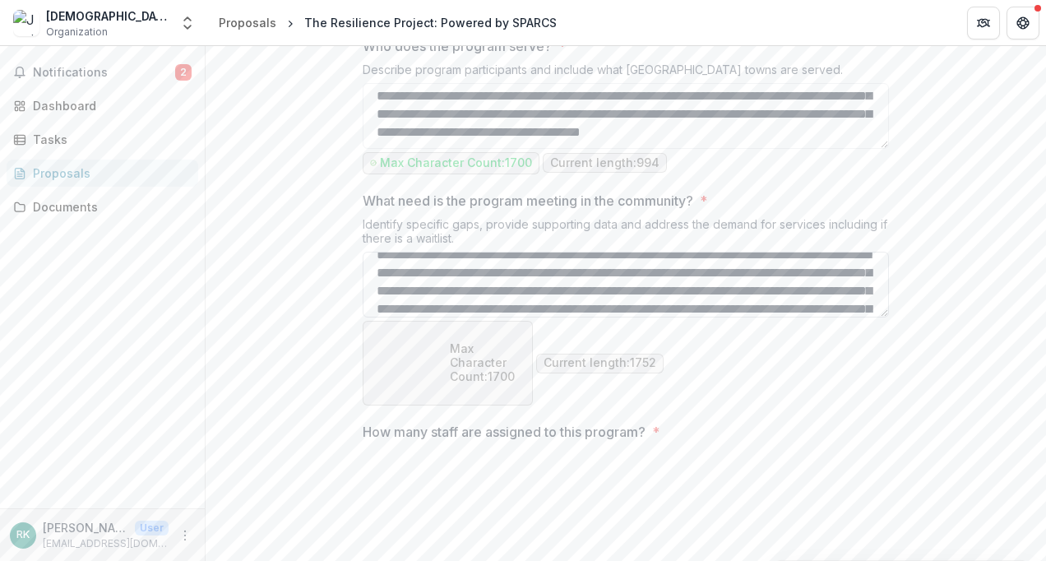
click at [420, 317] on textarea "What need is the program meeting in the community? *" at bounding box center [626, 285] width 526 height 66
click at [490, 317] on textarea "What need is the program meeting in the community? *" at bounding box center [626, 285] width 526 height 66
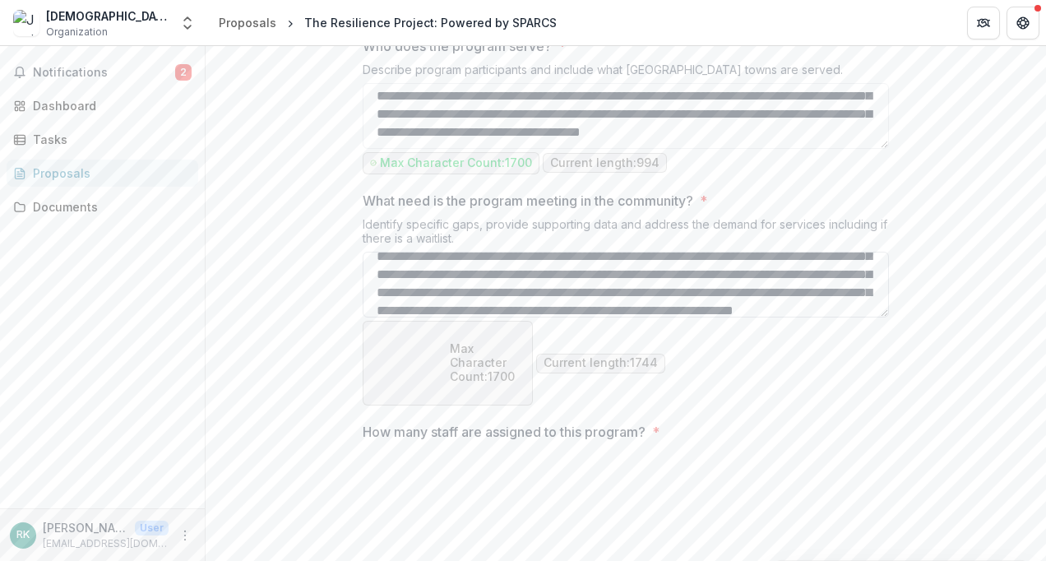
click at [487, 317] on textarea "What need is the program meeting in the community? *" at bounding box center [626, 285] width 526 height 66
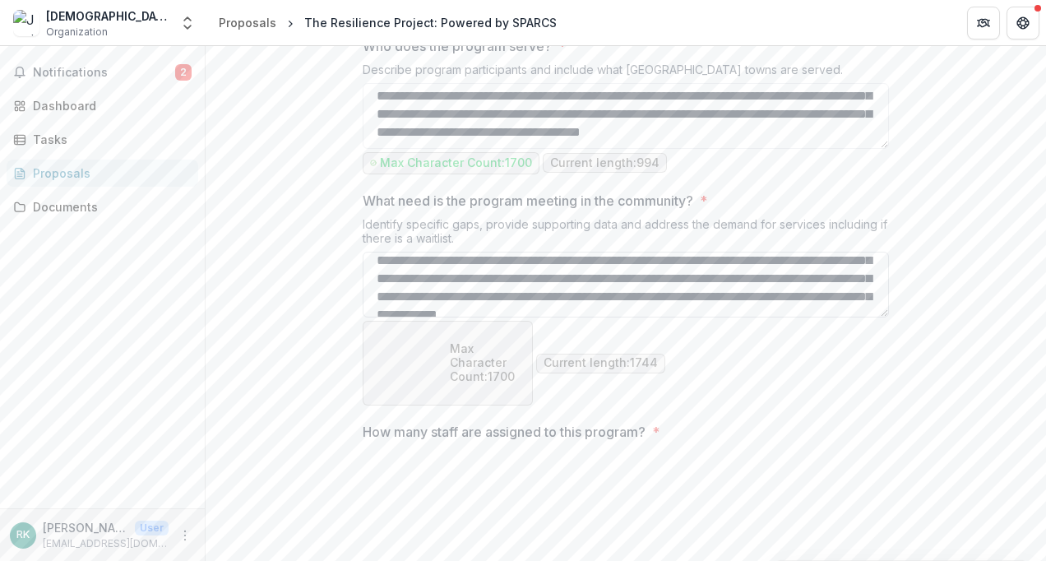
scroll to position [116, 0]
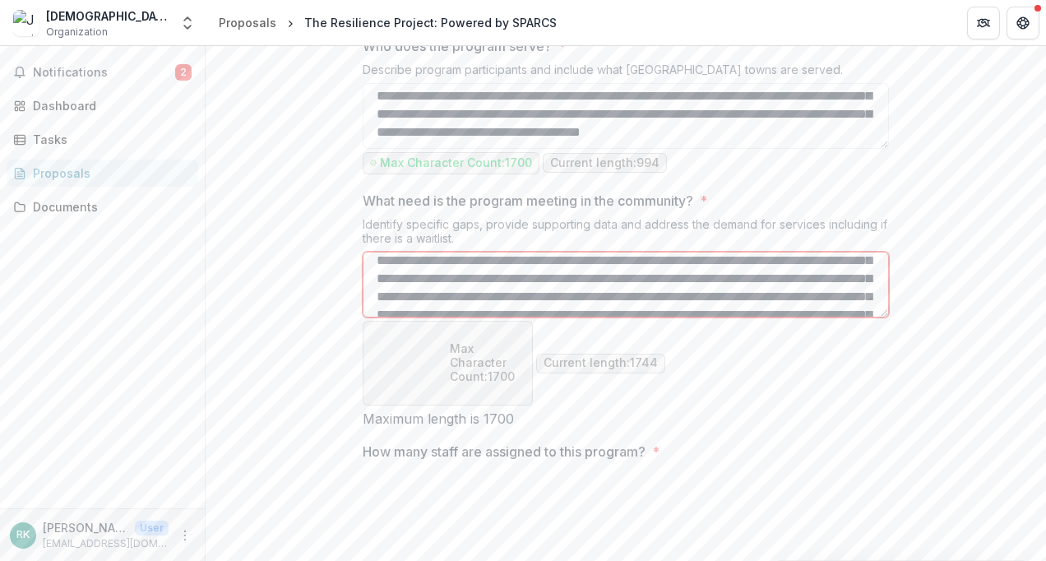
click at [522, 317] on textarea "What need is the program meeting in the community? *" at bounding box center [626, 285] width 526 height 66
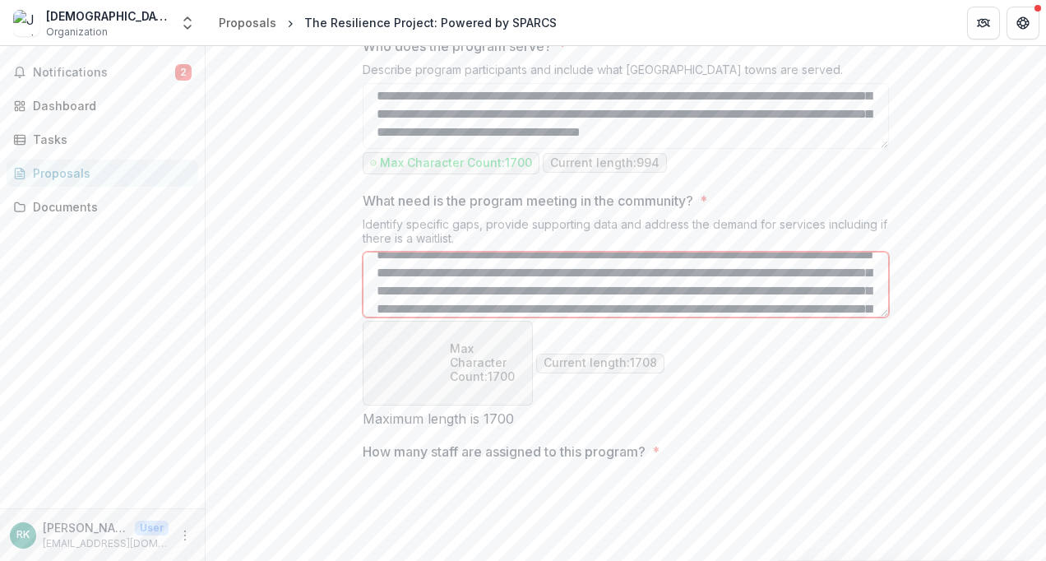
scroll to position [266, 0]
click at [589, 317] on textarea "What need is the program meeting in the community? *" at bounding box center [626, 285] width 526 height 66
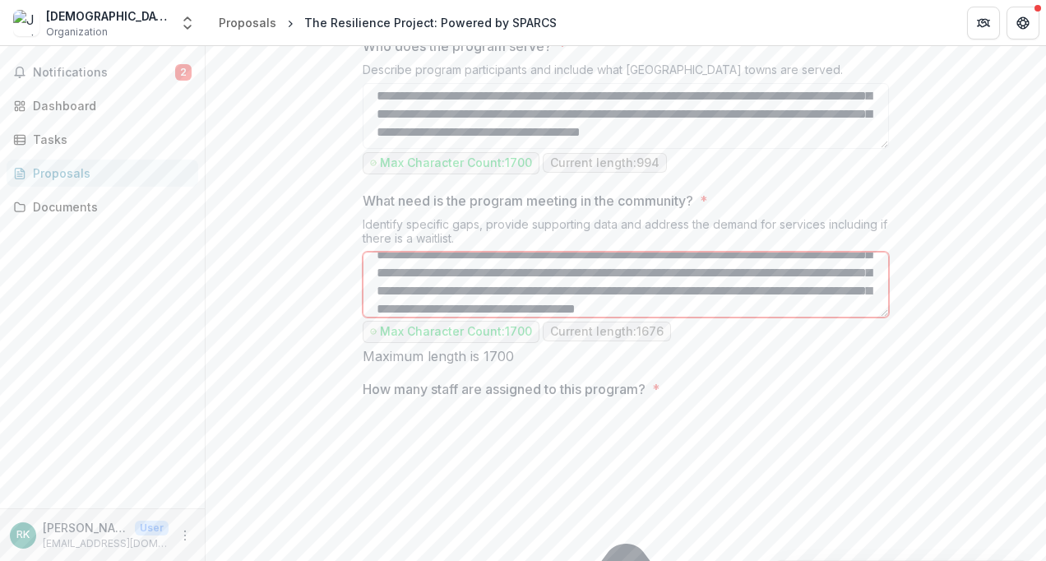
type textarea "**********"
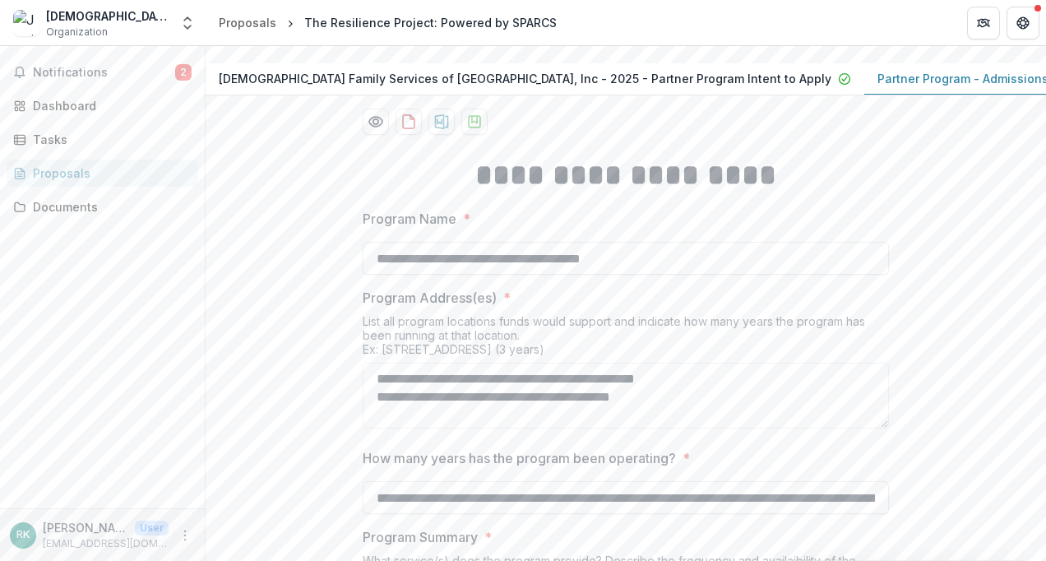
scroll to position [0, 0]
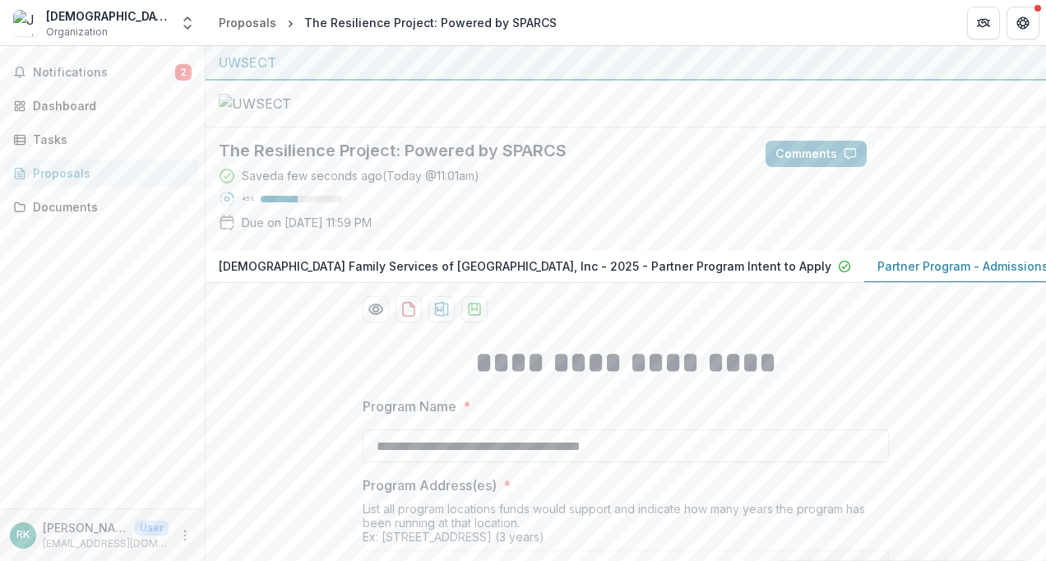
click at [572, 127] on div at bounding box center [626, 104] width 840 height 47
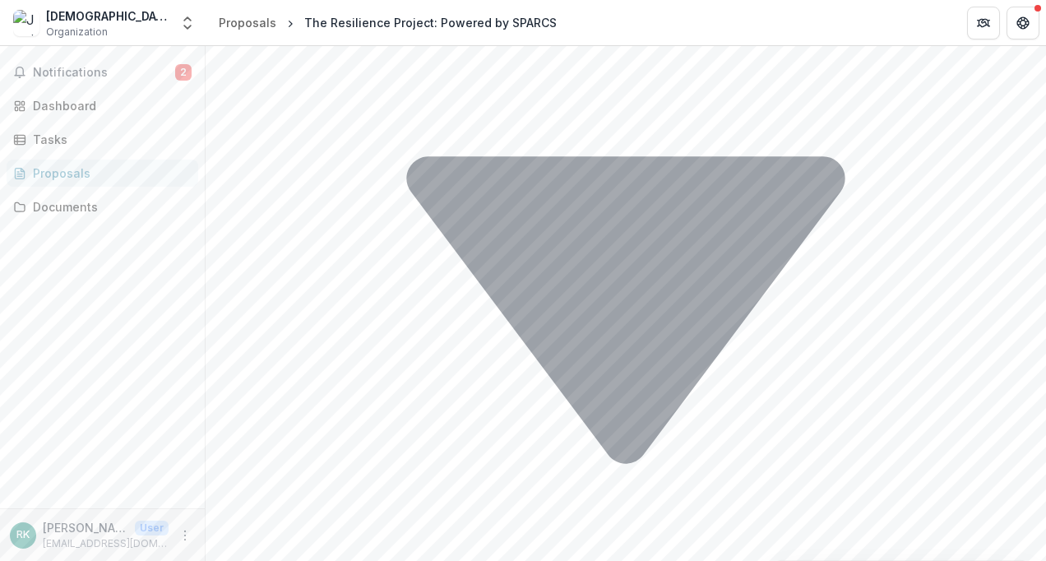
scroll to position [1748, 0]
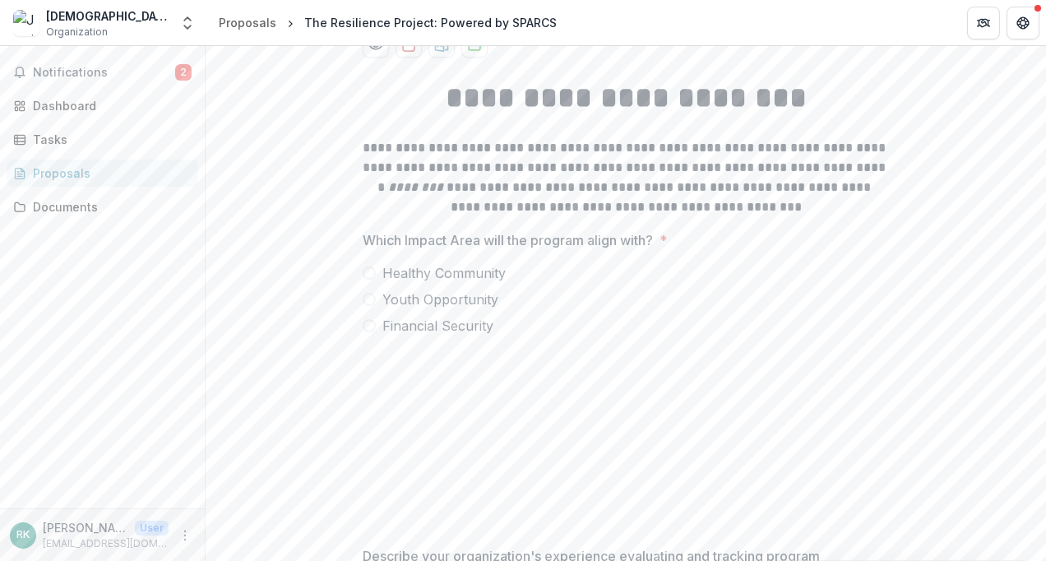
scroll to position [266, 0]
click at [368, 304] on span at bounding box center [369, 297] width 13 height 13
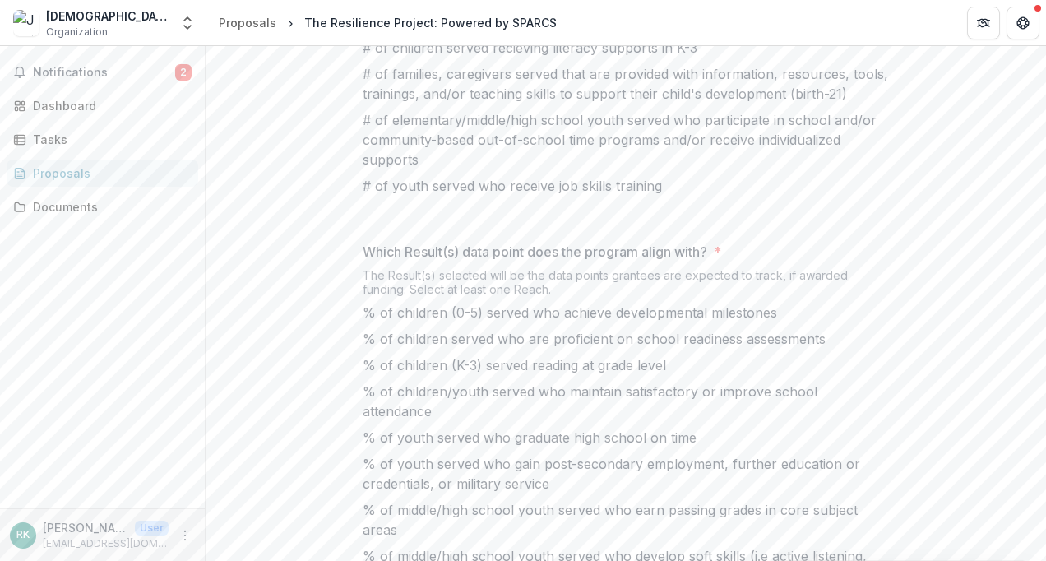
scroll to position [716, 0]
click at [363, 81] on span at bounding box center [363, 73] width 0 height 16
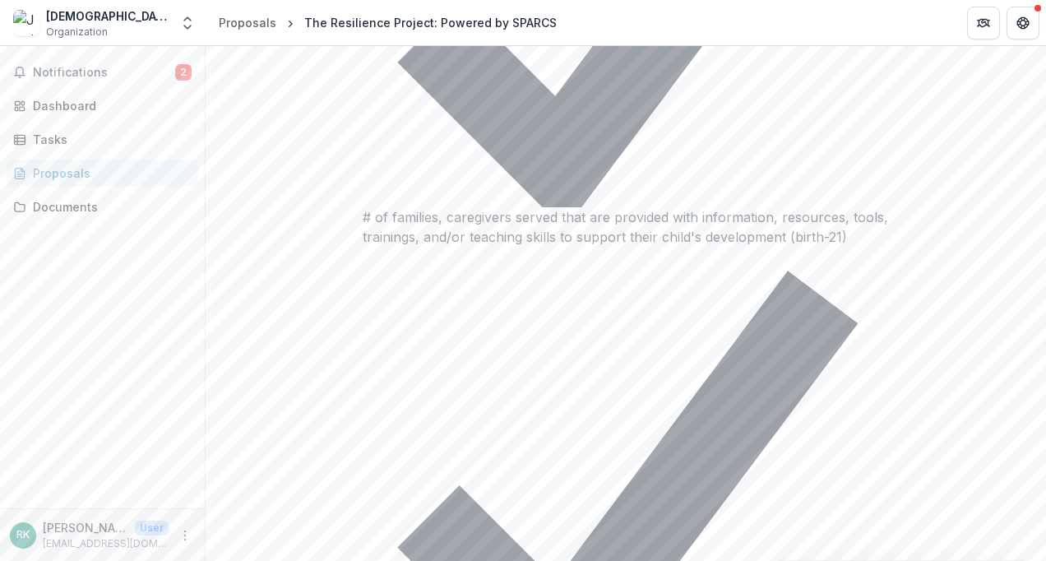
scroll to position [1012, 0]
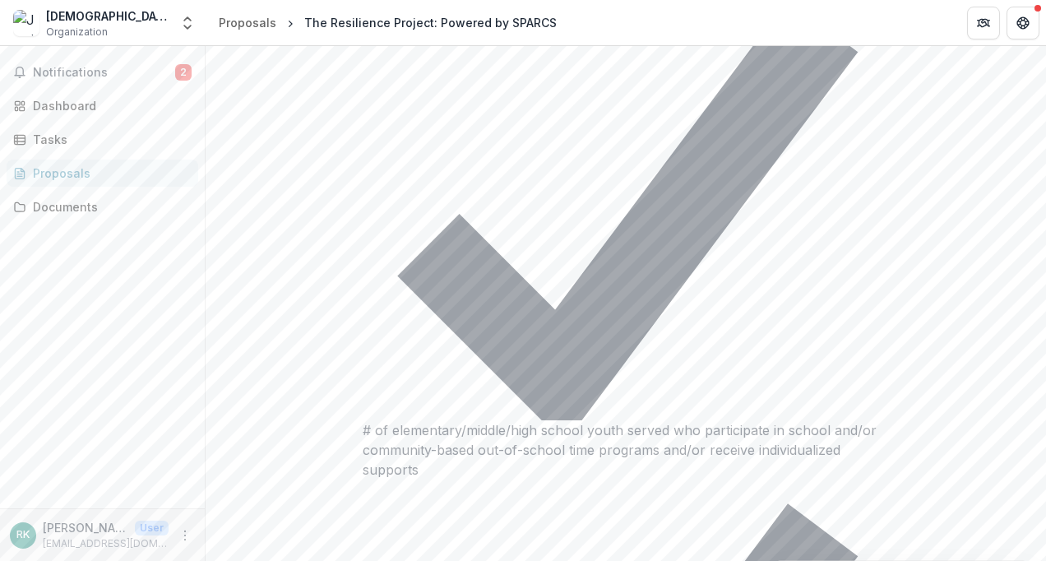
scroll to position [1281, 0]
drag, startPoint x: 357, startPoint y: 388, endPoint x: 699, endPoint y: 475, distance: 353.0
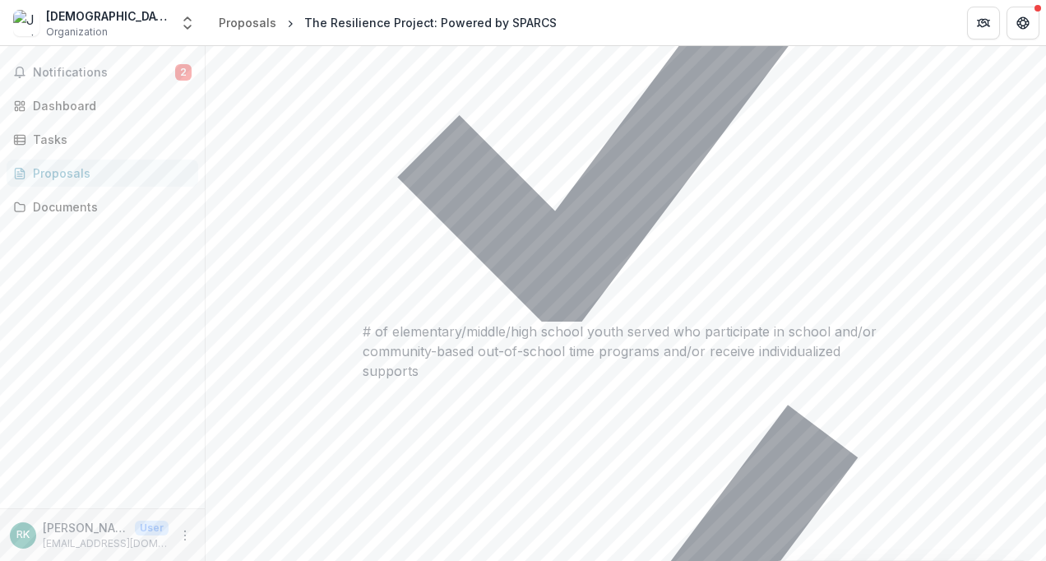
scroll to position [1375, 0]
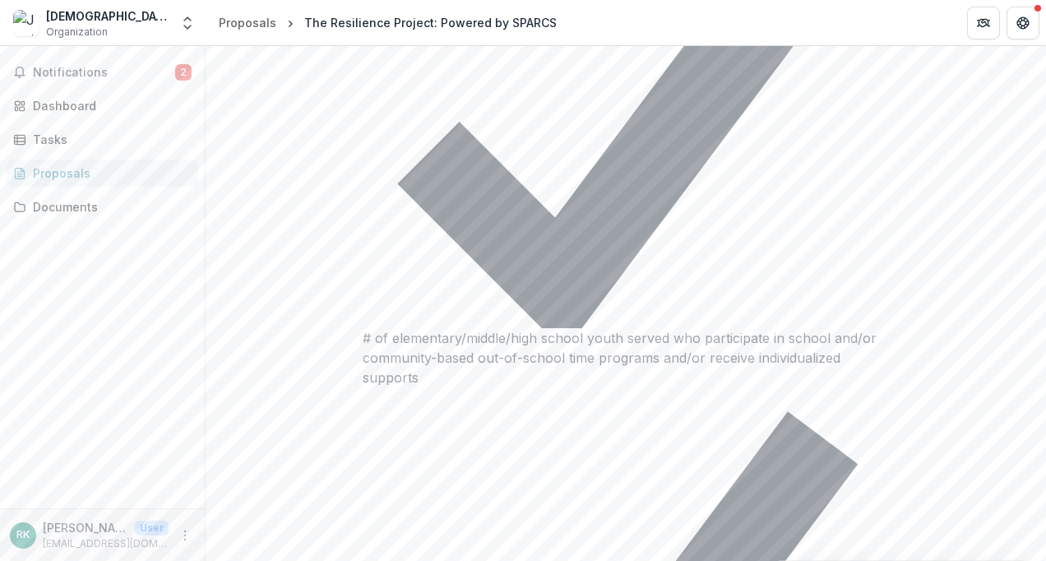
drag, startPoint x: 354, startPoint y: 293, endPoint x: 729, endPoint y: 389, distance: 387.9
copy p "Describe your organization's experience evaluating and tracking program outcome…"
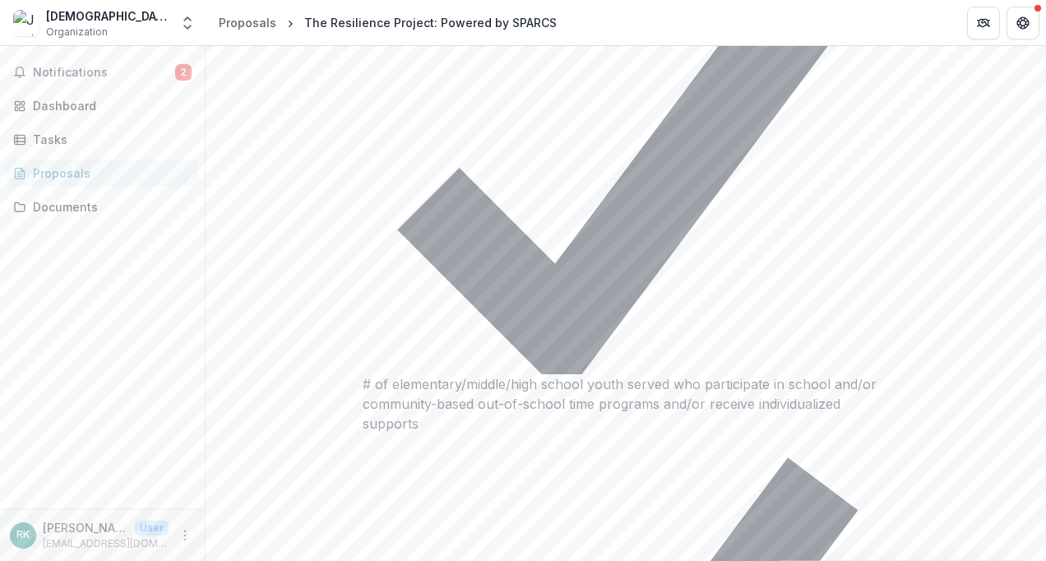
scroll to position [1400, 0]
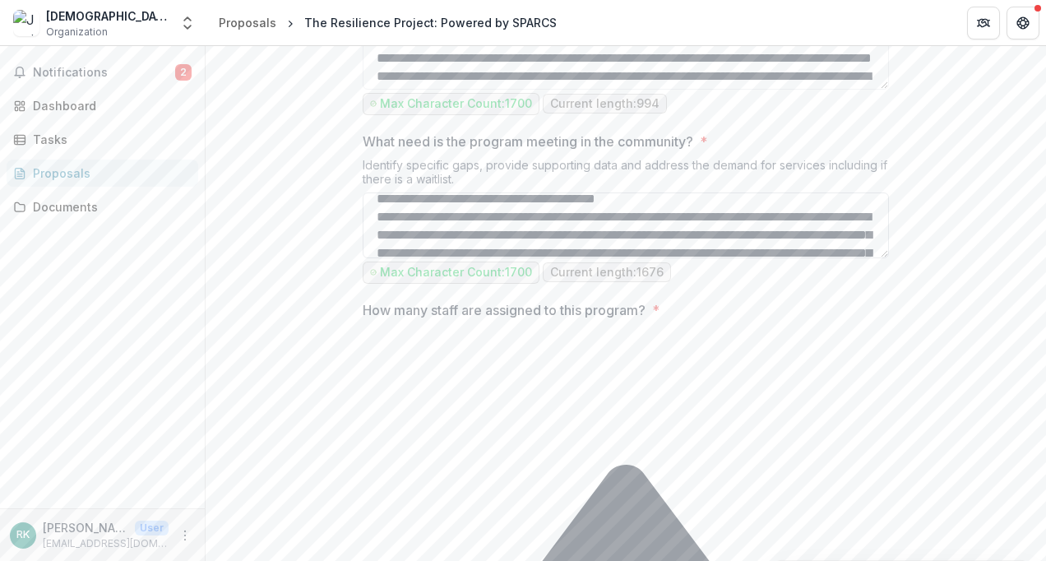
scroll to position [164, 0]
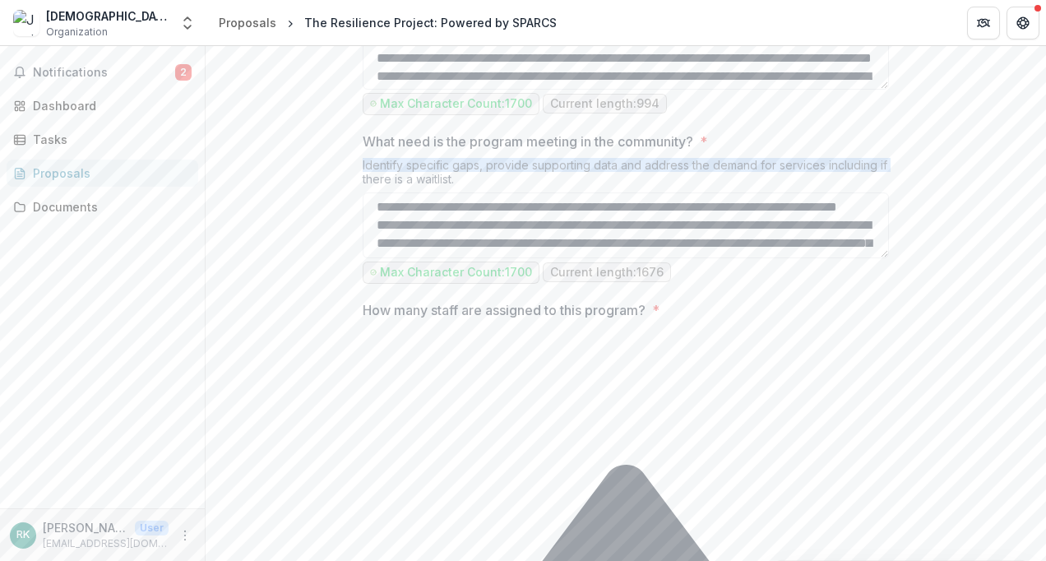
drag, startPoint x: 1039, startPoint y: 298, endPoint x: 1042, endPoint y: 308, distance: 11.0
click at [1042, 308] on div "**********" at bounding box center [626, 303] width 840 height 515
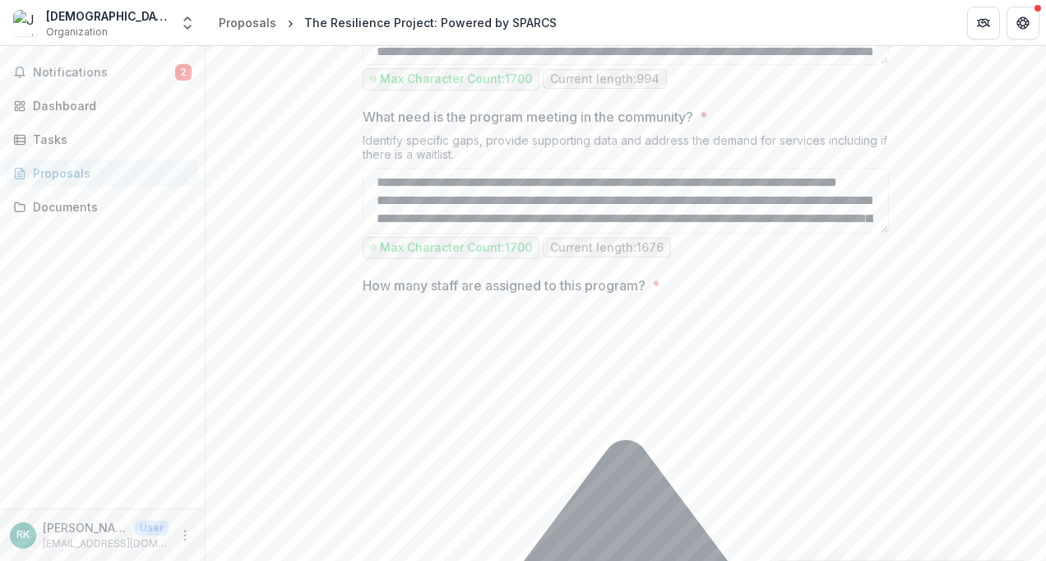
scroll to position [906, 0]
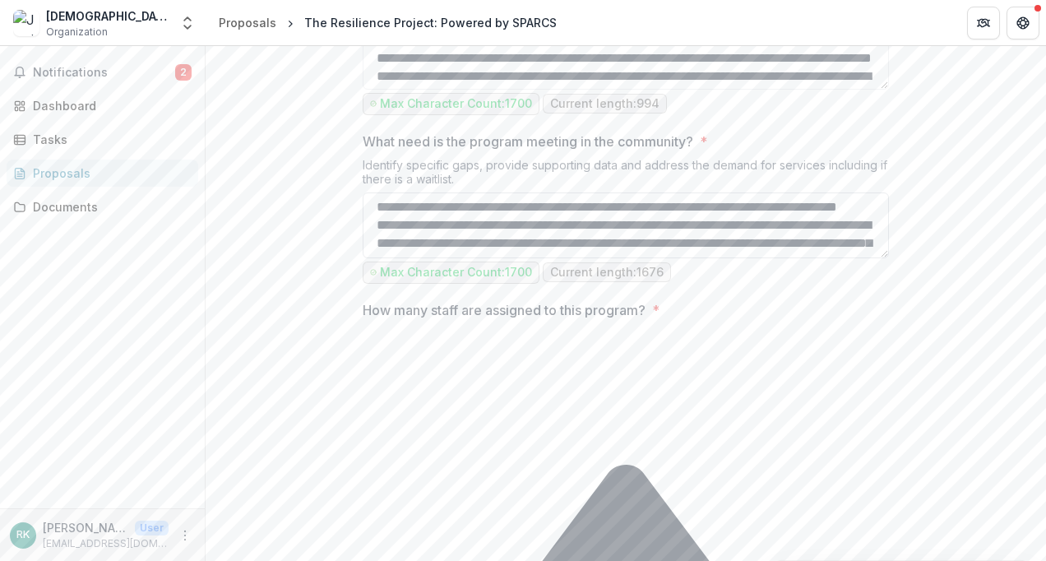
click at [802, 258] on textarea "What need is the program meeting in the community? *" at bounding box center [626, 225] width 526 height 66
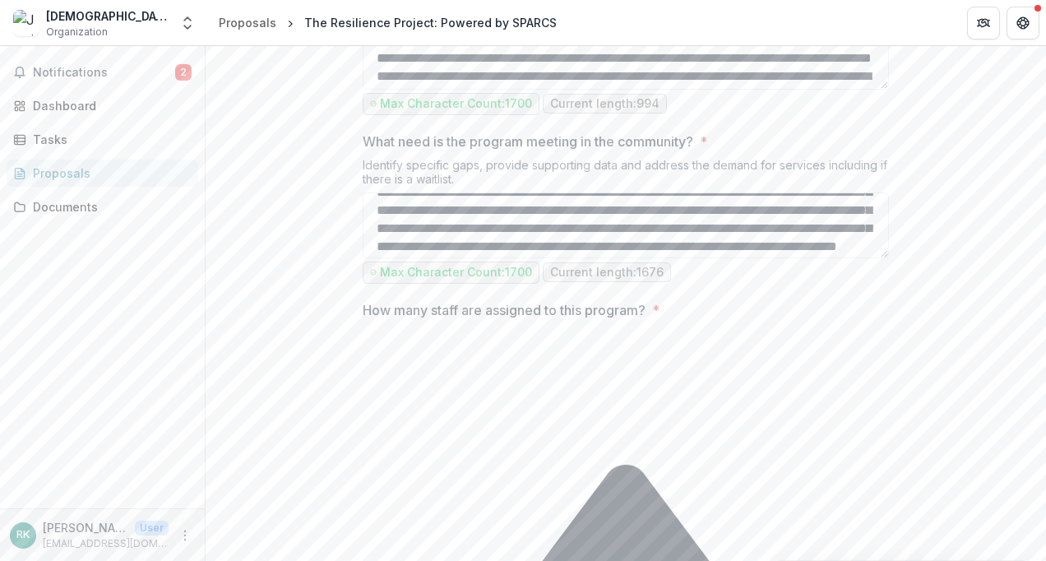
scroll to position [0, 0]
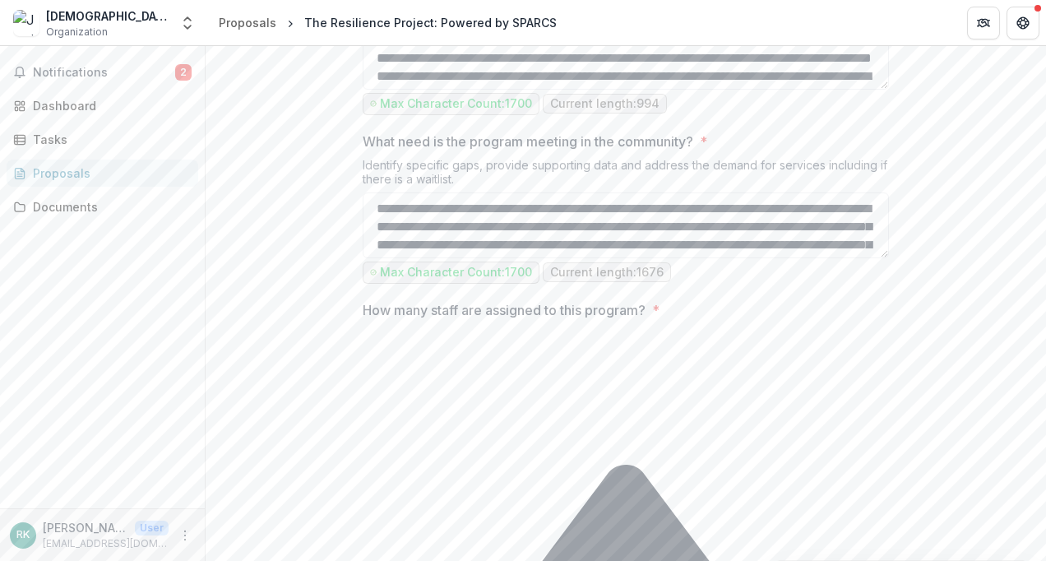
drag, startPoint x: 799, startPoint y: 374, endPoint x: 343, endPoint y: 324, distance: 459.2
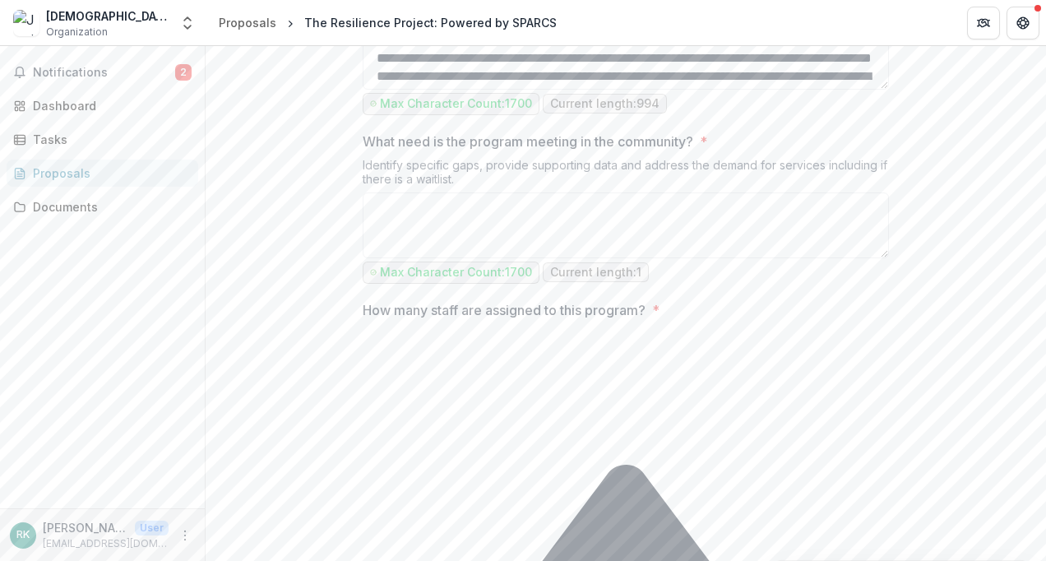
drag, startPoint x: 359, startPoint y: 294, endPoint x: 505, endPoint y: 322, distance: 149.0
drag, startPoint x: 505, startPoint y: 322, endPoint x: 439, endPoint y: 316, distance: 66.0
copy div "What need is the program meeting in the community? * Identify specific gaps, pr…"
